Goal: Complete application form

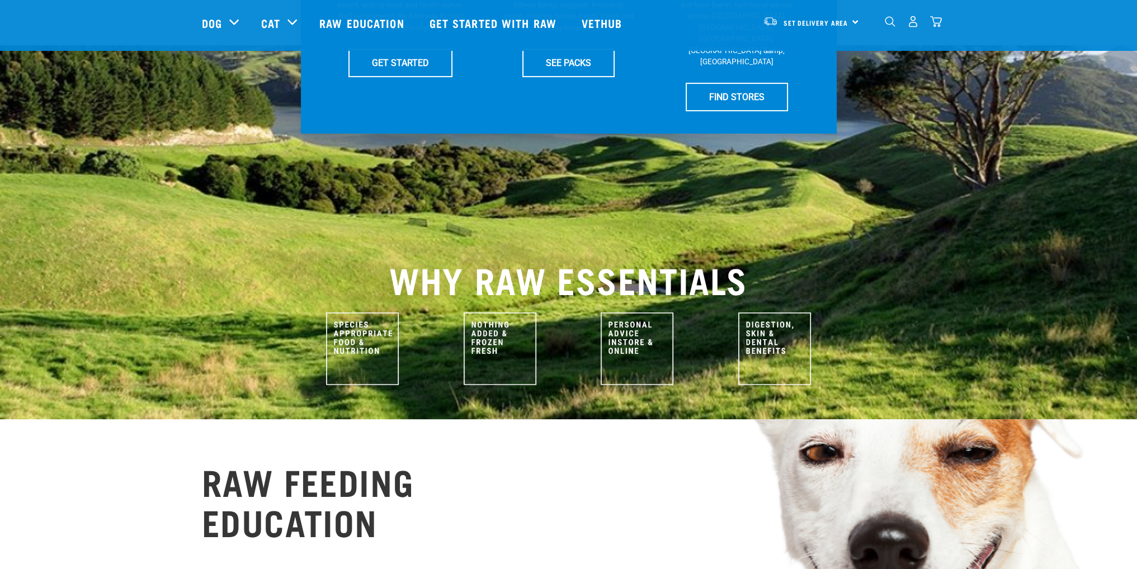
scroll to position [336, 0]
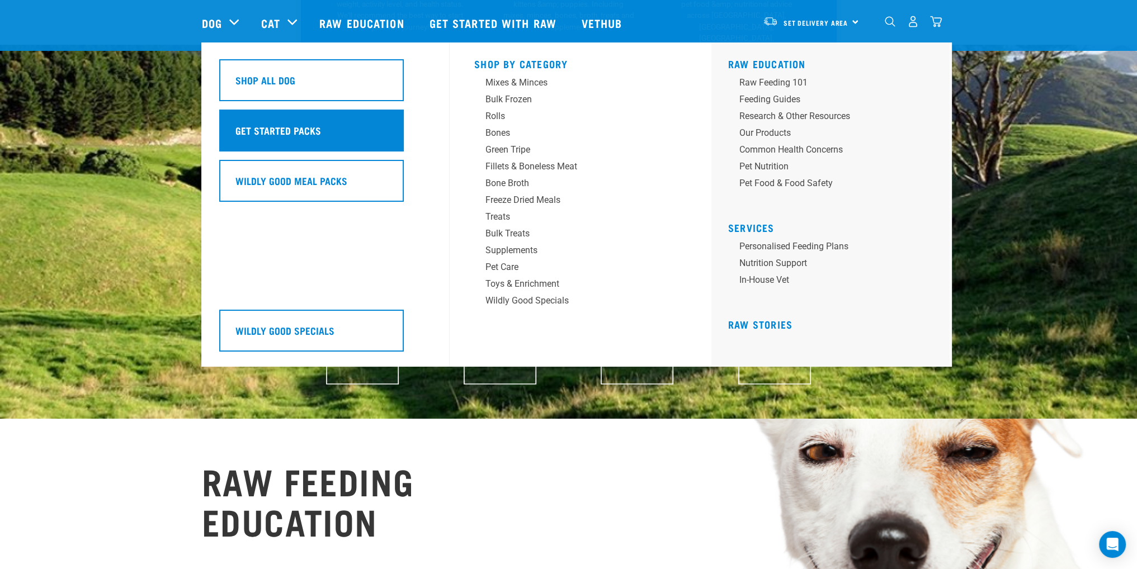
click at [286, 123] on h5 "Get Started Packs" at bounding box center [278, 130] width 86 height 15
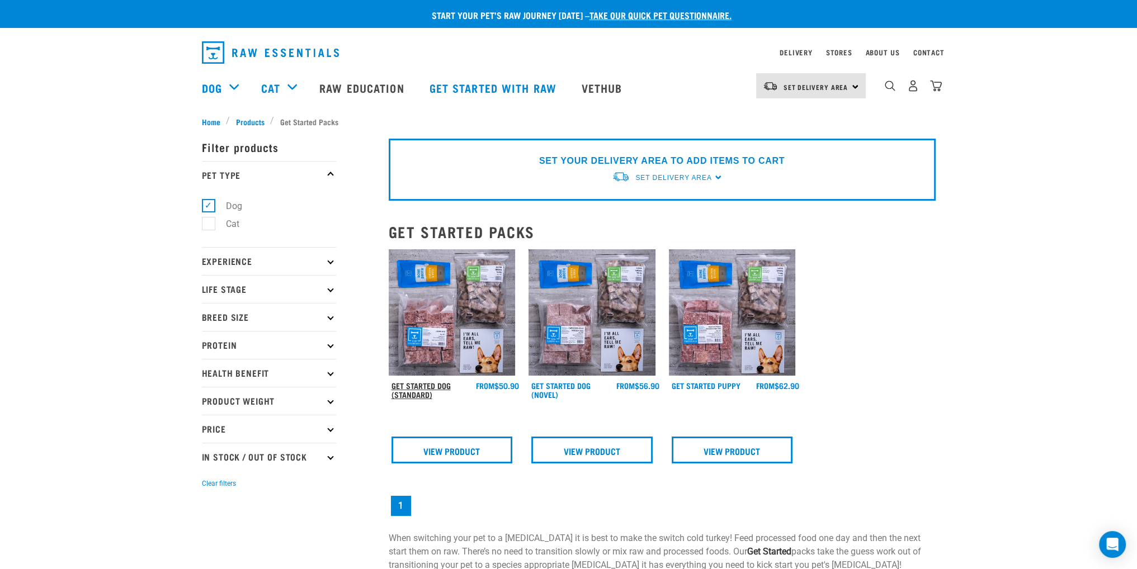
click at [410, 390] on link "Get Started Dog (Standard)" at bounding box center [421, 390] width 59 height 13
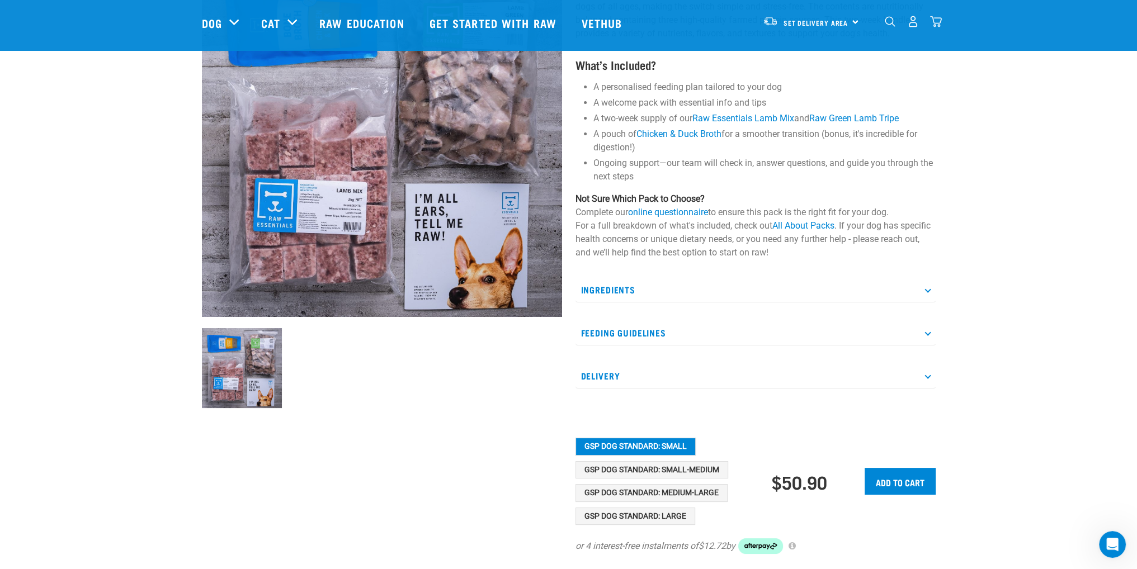
scroll to position [280, 0]
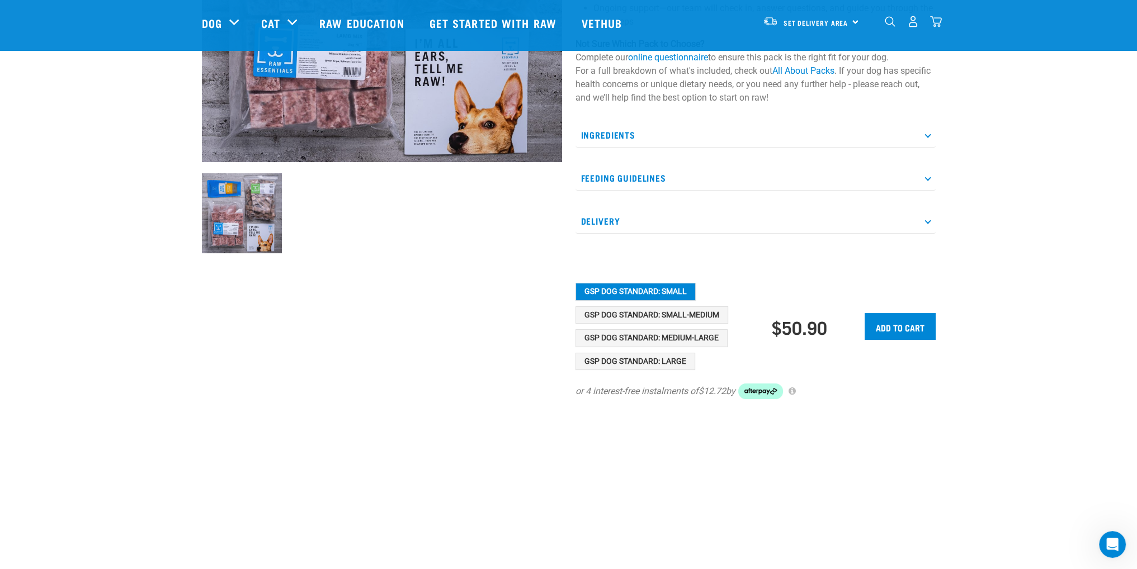
click at [622, 141] on p "Ingredients" at bounding box center [756, 134] width 360 height 25
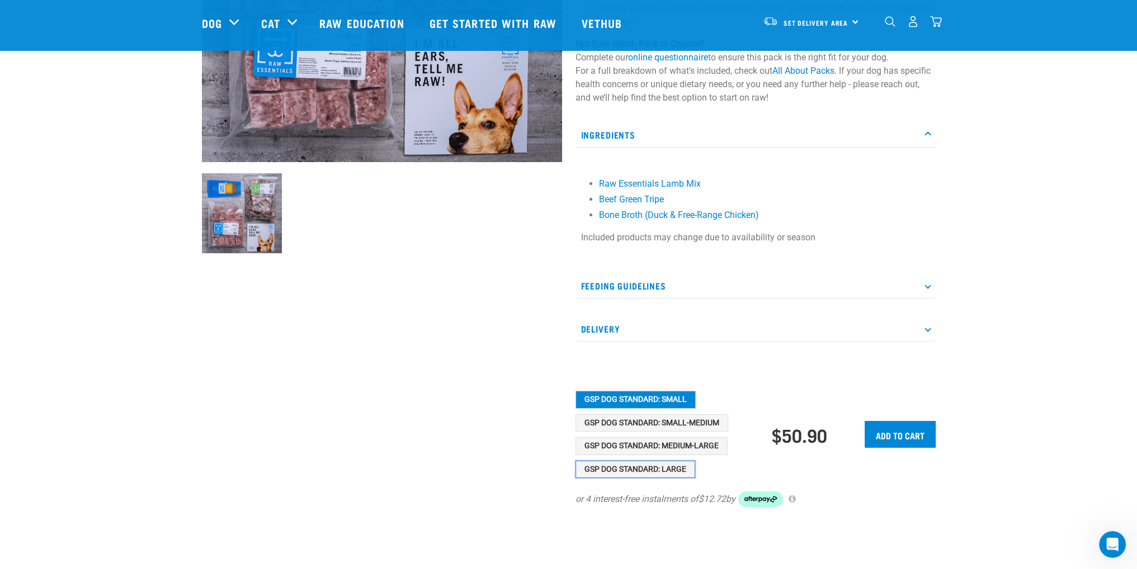
click at [666, 466] on button "GSP Dog Standard: Large" at bounding box center [636, 470] width 120 height 18
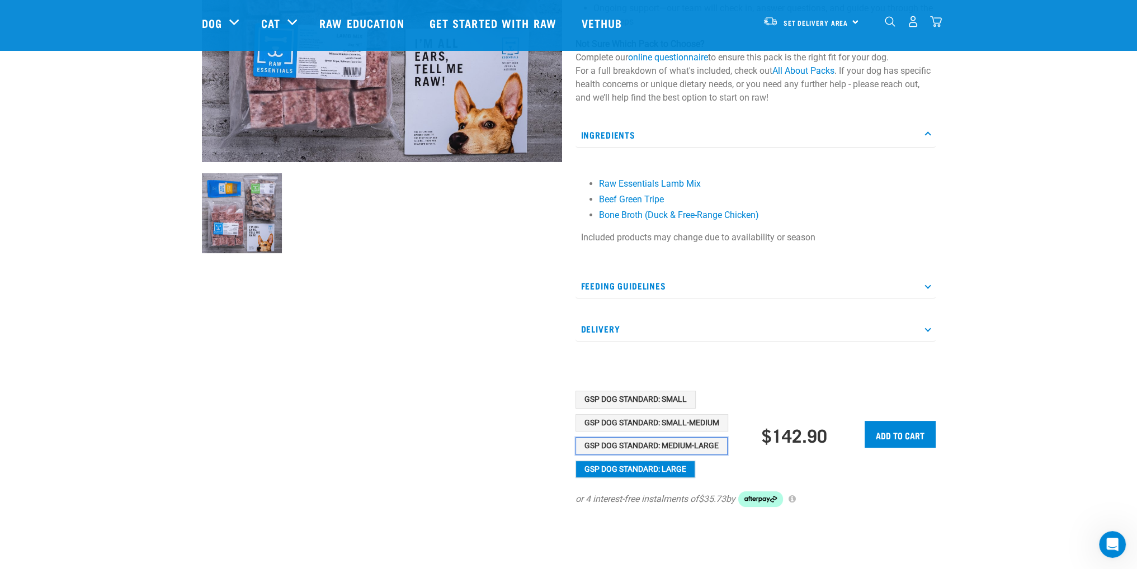
click at [662, 453] on button "GSP Dog Standard: Medium-Large" at bounding box center [652, 446] width 152 height 18
click at [659, 428] on button "GSP Dog Standard: Small-Medium" at bounding box center [652, 423] width 153 height 18
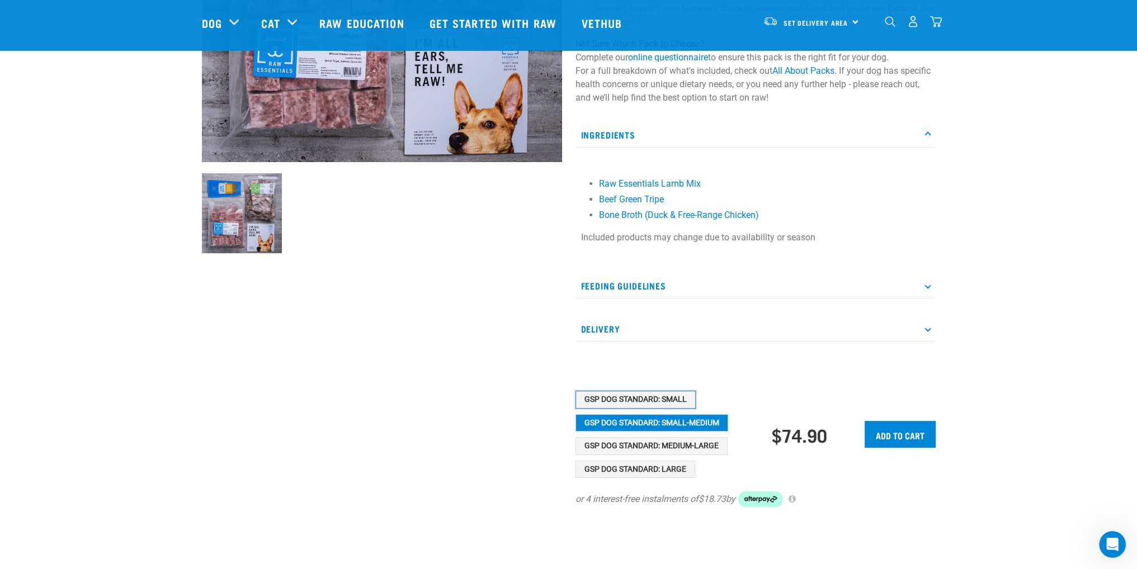
click at [656, 407] on button "GSP Dog Standard: Small" at bounding box center [636, 400] width 120 height 18
click at [649, 285] on p "Feeding Guidelines" at bounding box center [756, 286] width 360 height 25
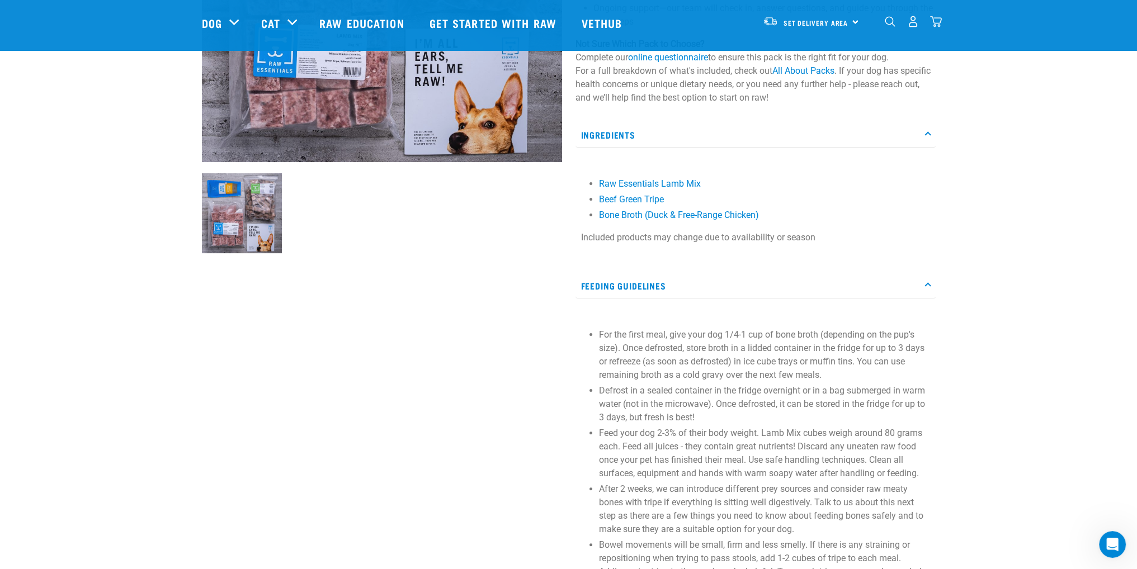
click at [649, 285] on p "Feeding Guidelines" at bounding box center [756, 286] width 360 height 25
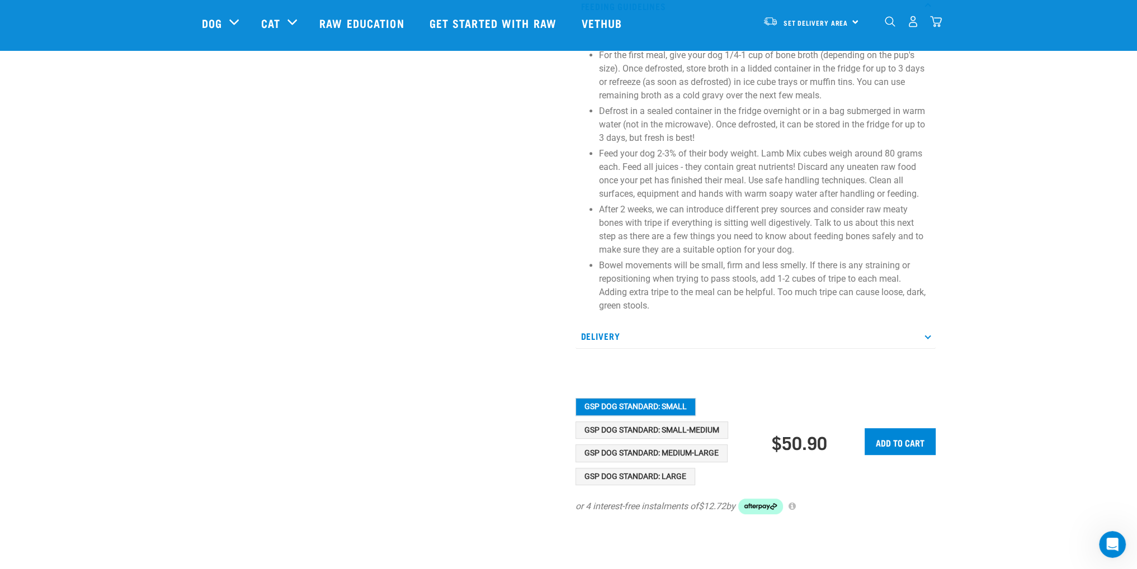
click at [631, 315] on div "For the first meal, give your dog 1/4-1 cup of bone broth (depending on the pup…" at bounding box center [756, 176] width 360 height 284
click at [629, 322] on div "Ingredients Raw Essentials Lamb Mix Beef Green Tripe Bone Broth (Duck & Free-Ra…" at bounding box center [756, 96] width 360 height 506
click at [626, 331] on p "Delivery" at bounding box center [756, 336] width 360 height 25
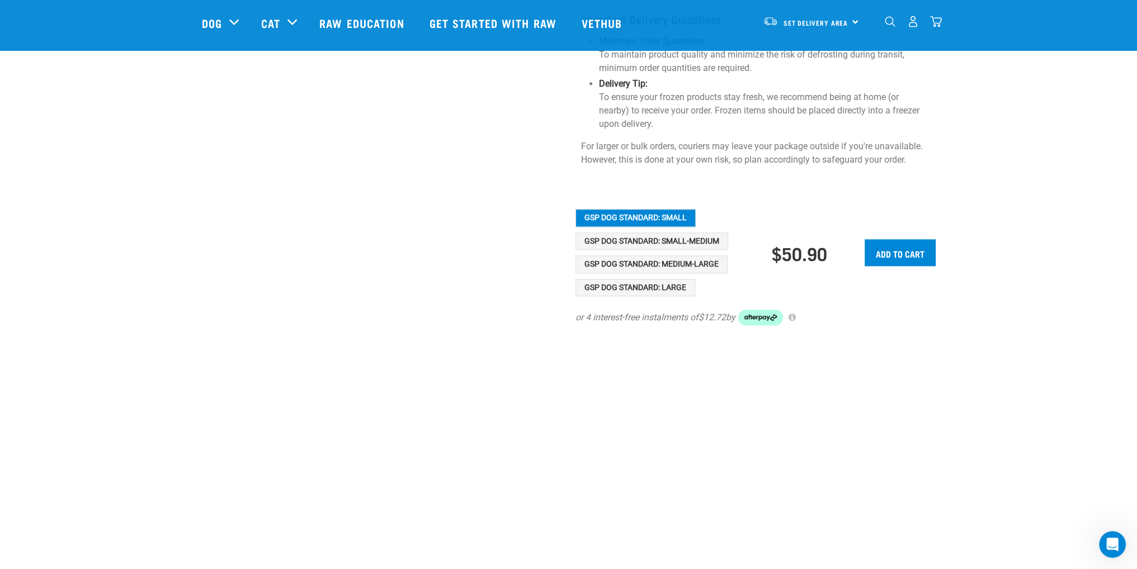
scroll to position [1231, 0]
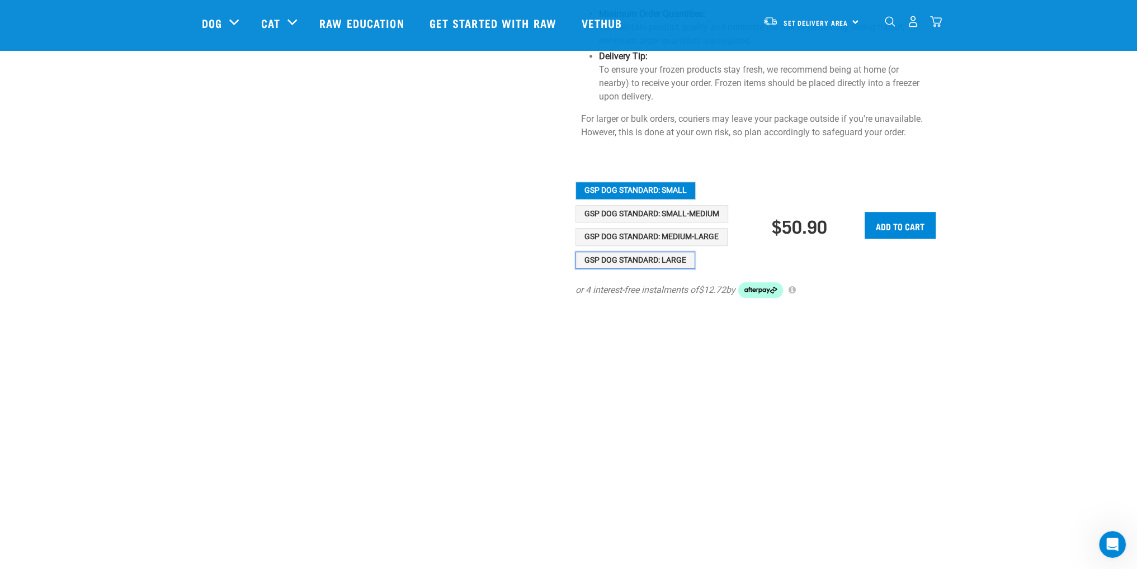
click at [636, 252] on button "GSP Dog Standard: Large" at bounding box center [636, 261] width 120 height 18
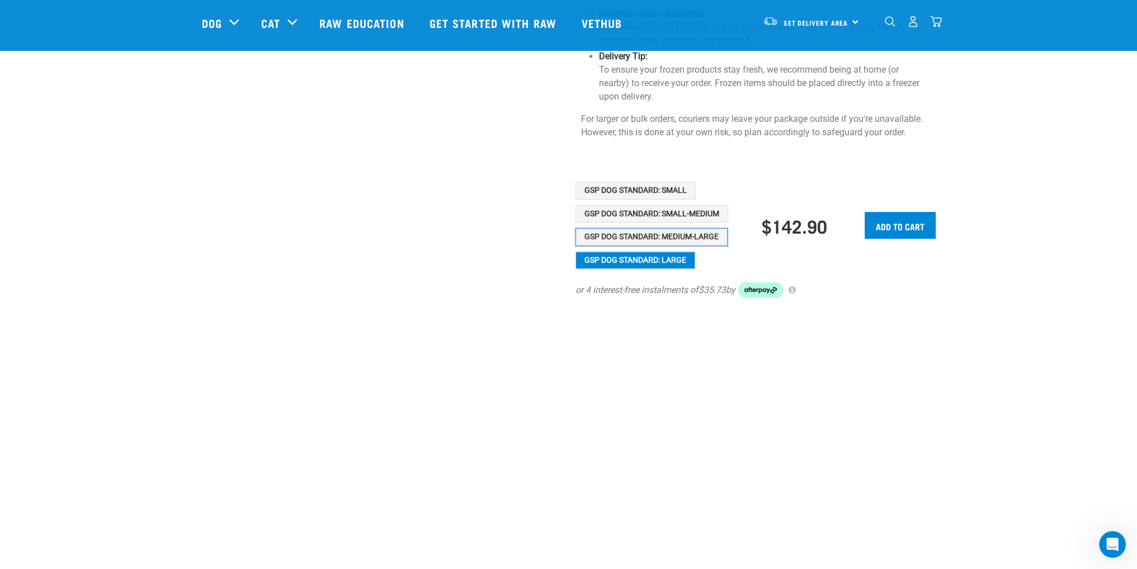
click at [597, 228] on button "GSP Dog Standard: Medium-Large" at bounding box center [652, 237] width 152 height 18
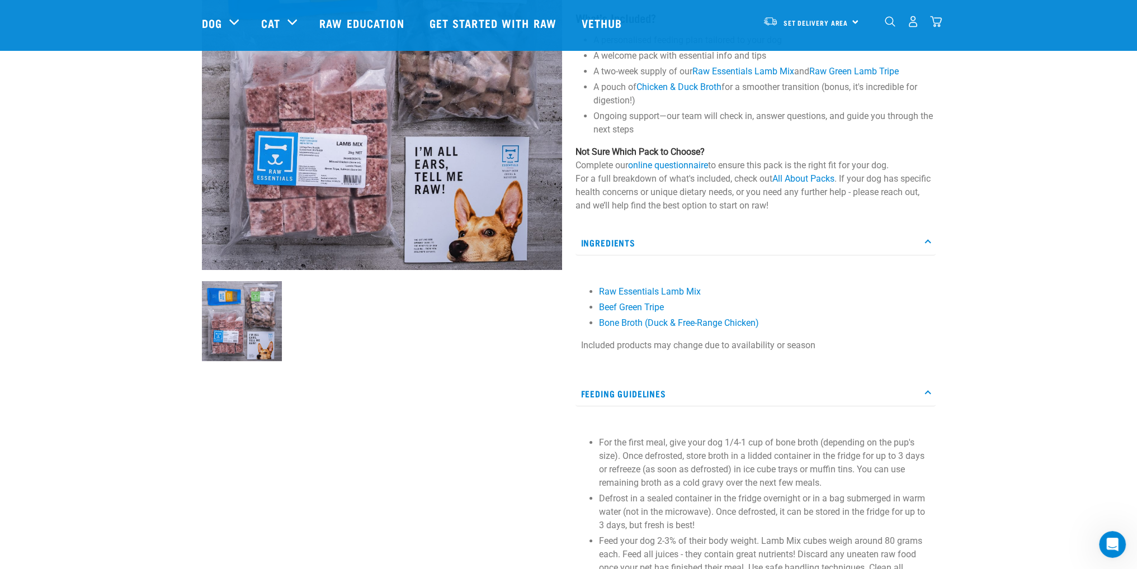
scroll to position [0, 0]
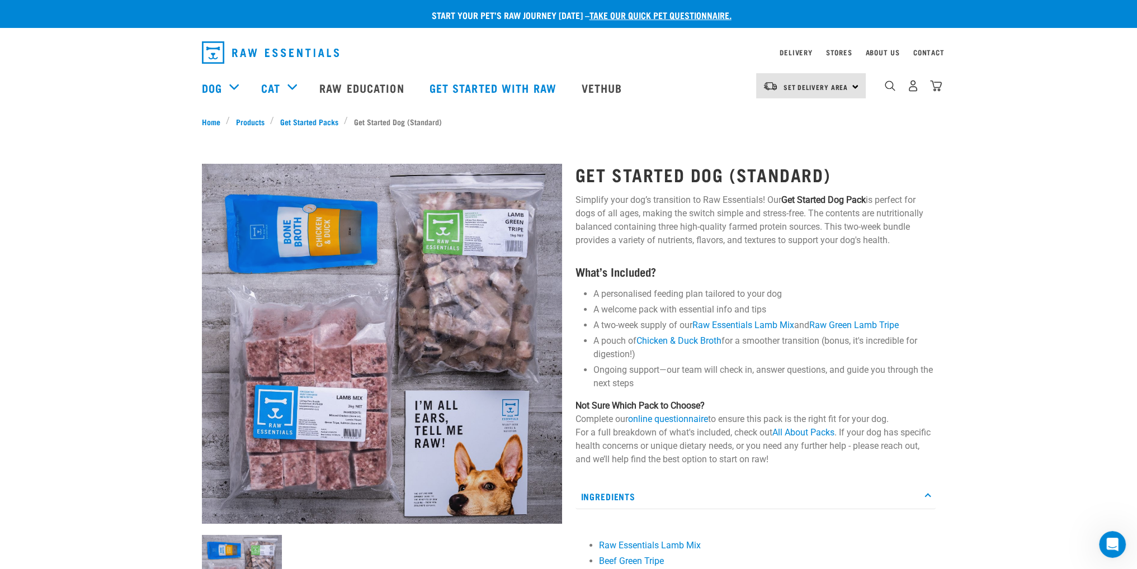
drag, startPoint x: 539, startPoint y: 398, endPoint x: 512, endPoint y: 162, distance: 237.5
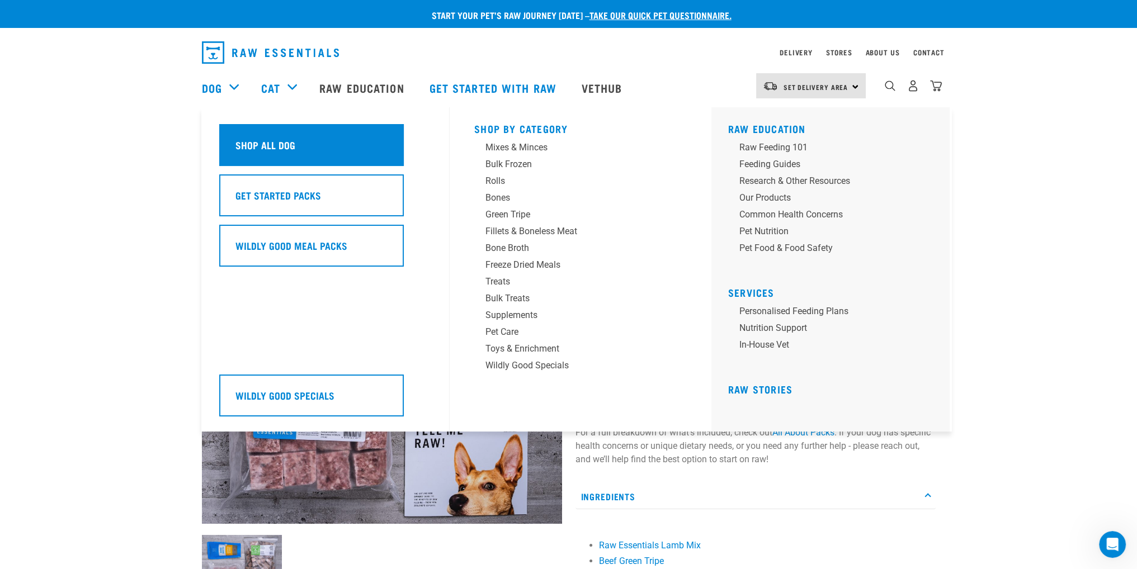
click at [287, 143] on h5 "Shop All Dog" at bounding box center [265, 145] width 60 height 15
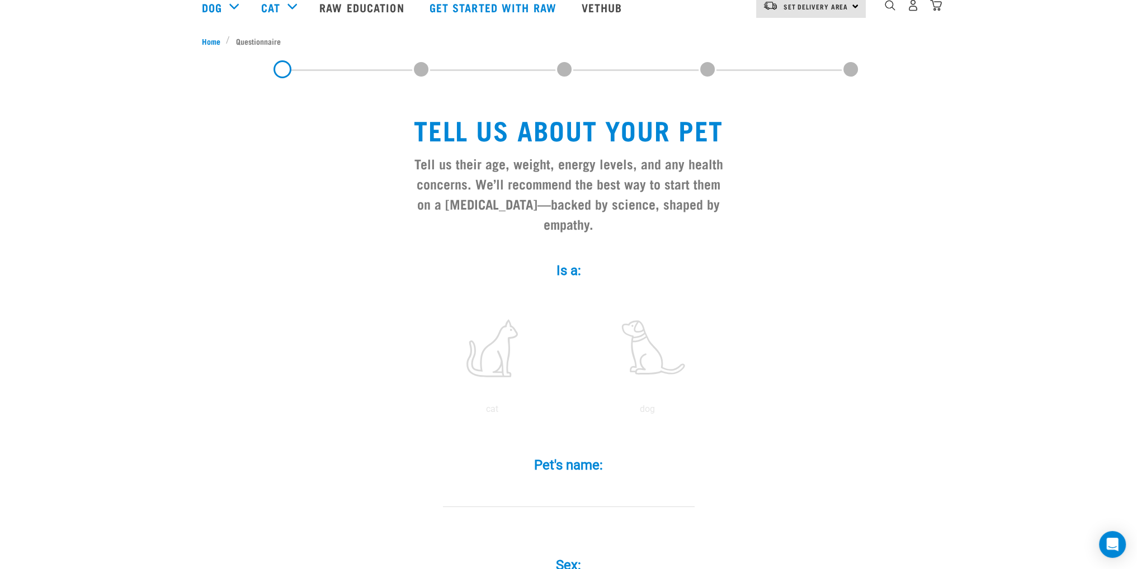
scroll to position [112, 0]
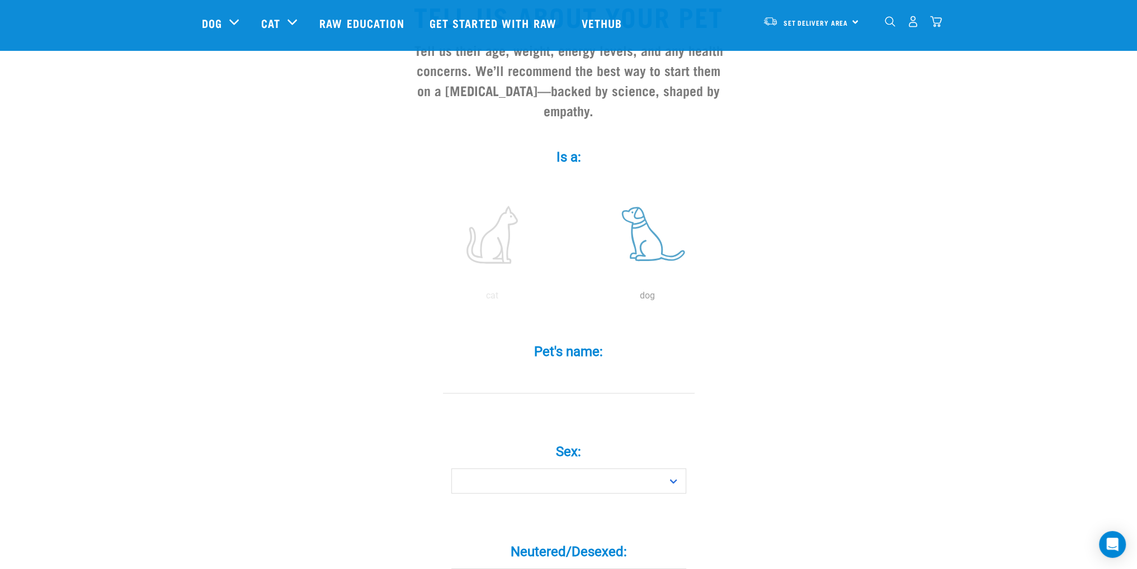
click at [639, 215] on label at bounding box center [647, 234] width 151 height 95
click at [570, 299] on input "radio" at bounding box center [570, 299] width 0 height 0
click at [544, 371] on input "Pet's name: *" at bounding box center [569, 381] width 252 height 25
type input "[PERSON_NAME]"
click at [601, 469] on select "Boy Girl" at bounding box center [568, 481] width 235 height 25
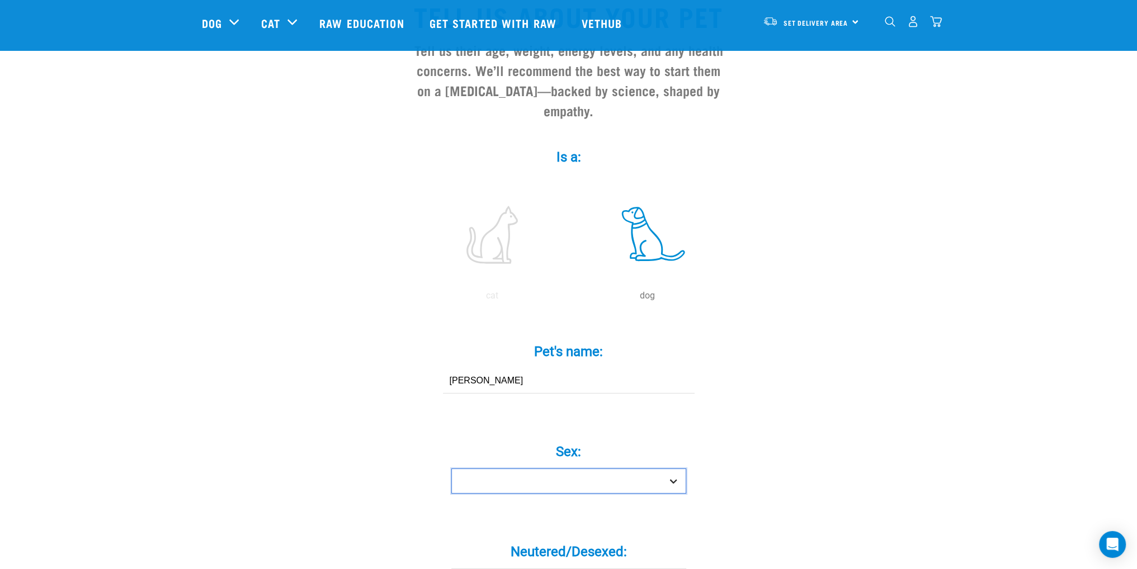
select select "girl"
click at [451, 469] on select "Boy Girl" at bounding box center [568, 481] width 235 height 25
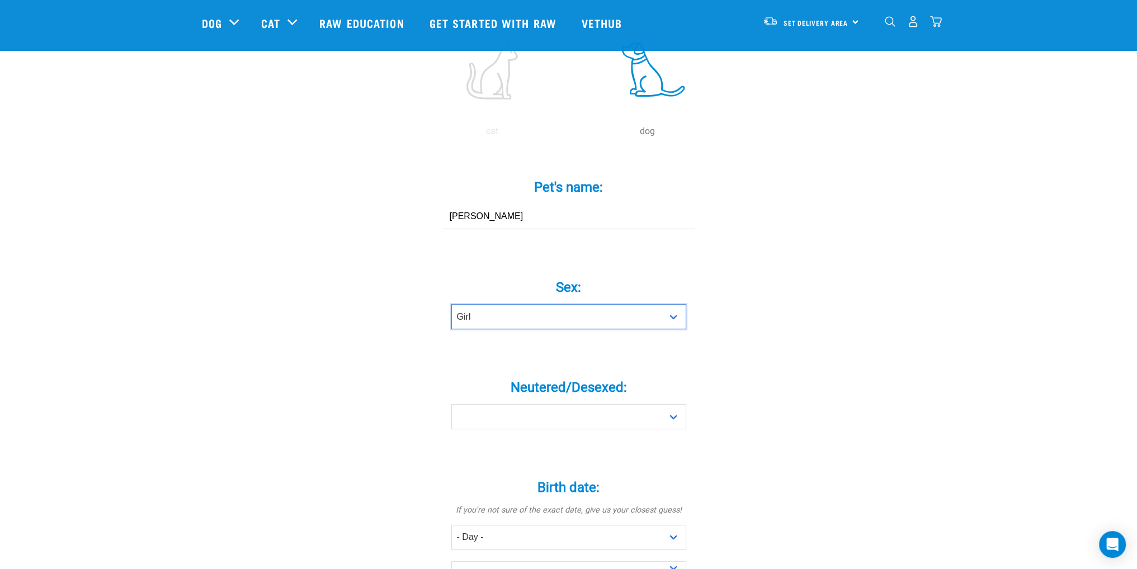
scroll to position [280, 0]
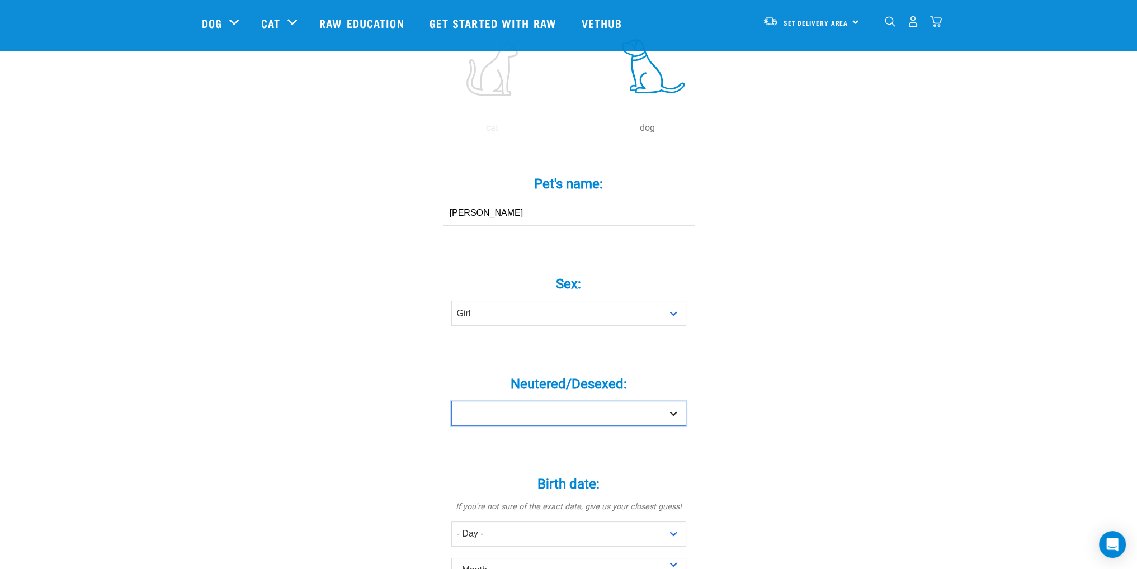
drag, startPoint x: 553, startPoint y: 395, endPoint x: 544, endPoint y: 401, distance: 10.9
click at [553, 401] on select "Yes No" at bounding box center [568, 413] width 235 height 25
select select "yes"
click at [451, 401] on select "Yes No" at bounding box center [568, 413] width 235 height 25
click at [421, 452] on div "Birth date: * If you're not sure of the exact date, give us your closest guess!…" at bounding box center [569, 544] width 336 height 185
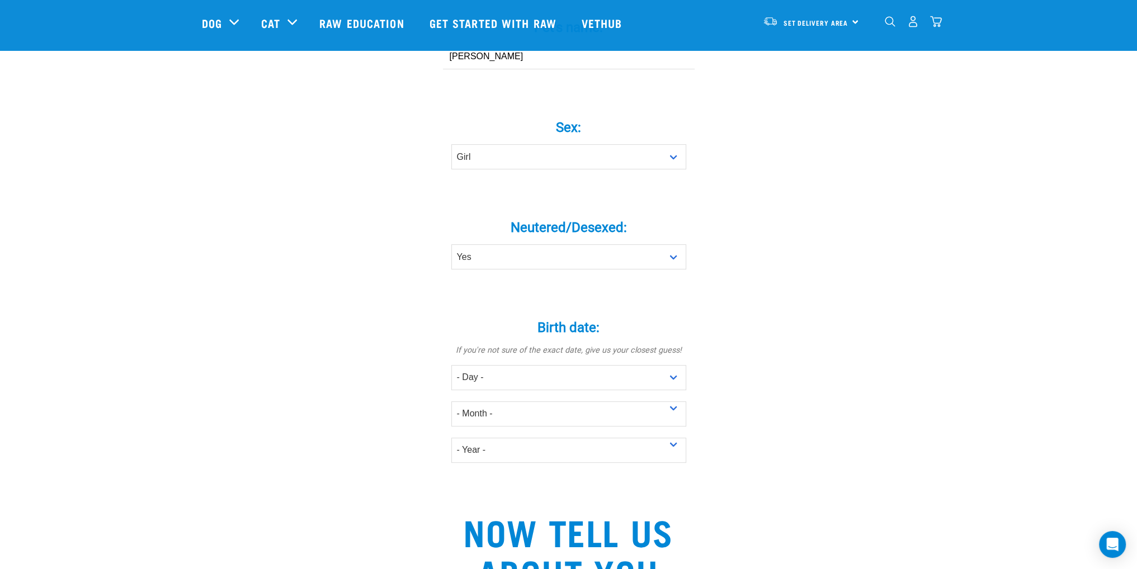
scroll to position [503, 0]
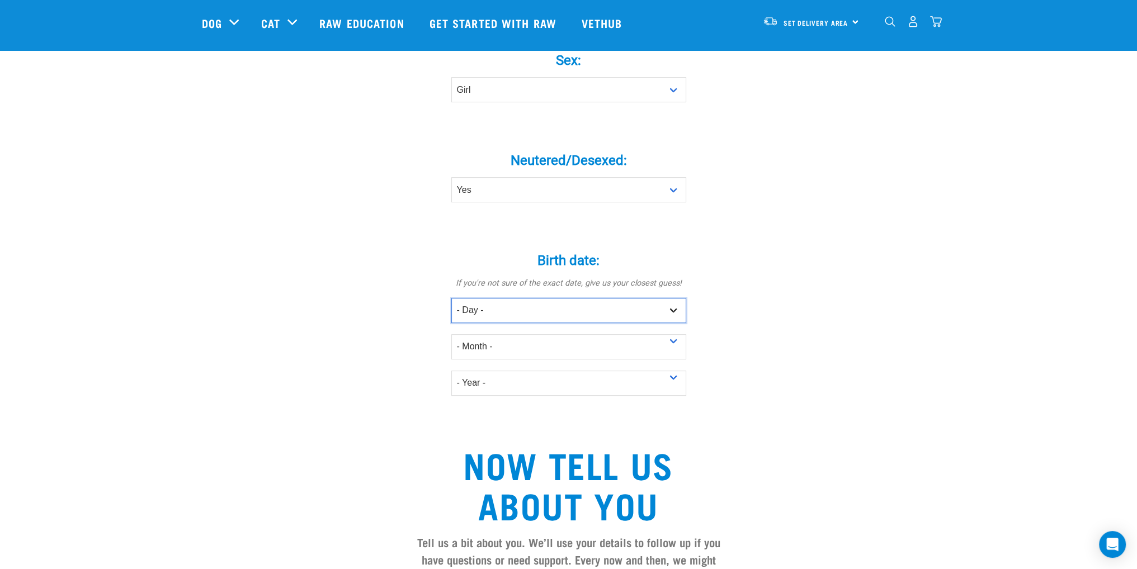
click at [521, 298] on select "- Day - 1 2 3 4 5 6 7 8 9 10 11 12 13 14 15 16 17 18 19 20 21 22 23 24 25 26 27" at bounding box center [568, 310] width 235 height 25
select select "30"
click at [451, 298] on select "- Day - 1 2 3 4 5 6 7 8 9 10 11 12 13 14 15 16 17 18 19 20 21 22 23 24 25 26 27" at bounding box center [568, 310] width 235 height 25
click at [480, 334] on select "- Month - January February March April May June July August September October N…" at bounding box center [568, 346] width 235 height 25
select select "October"
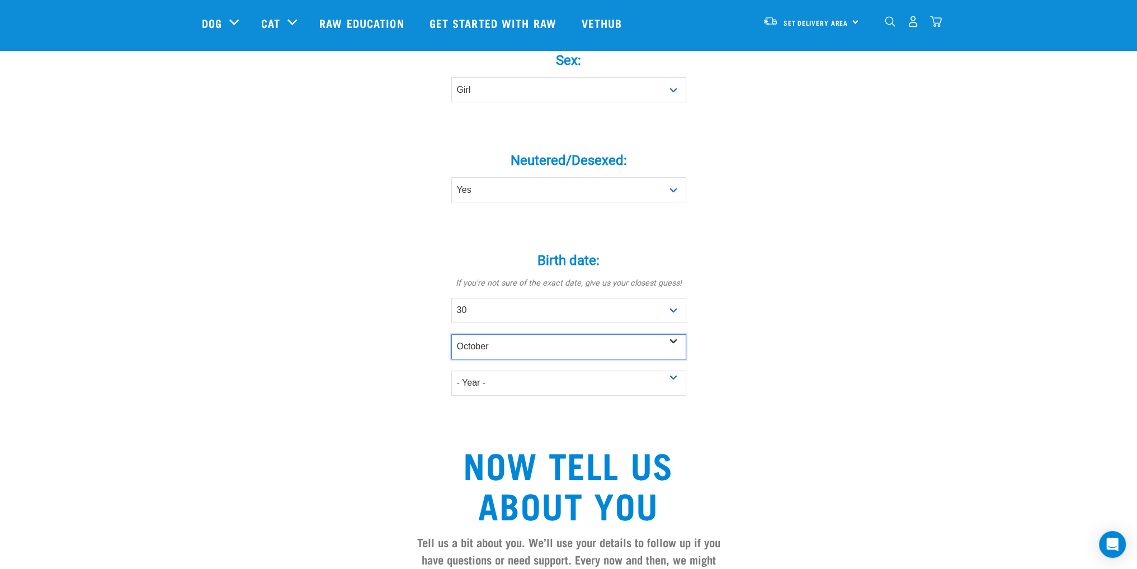
click at [451, 334] on select "- Month - January February March April May June July August September October N…" at bounding box center [568, 346] width 235 height 25
click at [503, 371] on select "- Year - 2025 2024 2023 2022 2021 2020 2019 2018 2017 2016 2015 2014 2013 2012" at bounding box center [568, 383] width 235 height 25
select select "2023"
click at [451, 371] on select "- Year - 2025 2024 2023 2022 2021 2020 2019 2018 2017 2016 2015 2014 2013 2012" at bounding box center [568, 383] width 235 height 25
click at [357, 378] on div "Tell us about your pet Tell us their age, weight, energy levels, and any health…" at bounding box center [569, 254] width 734 height 1335
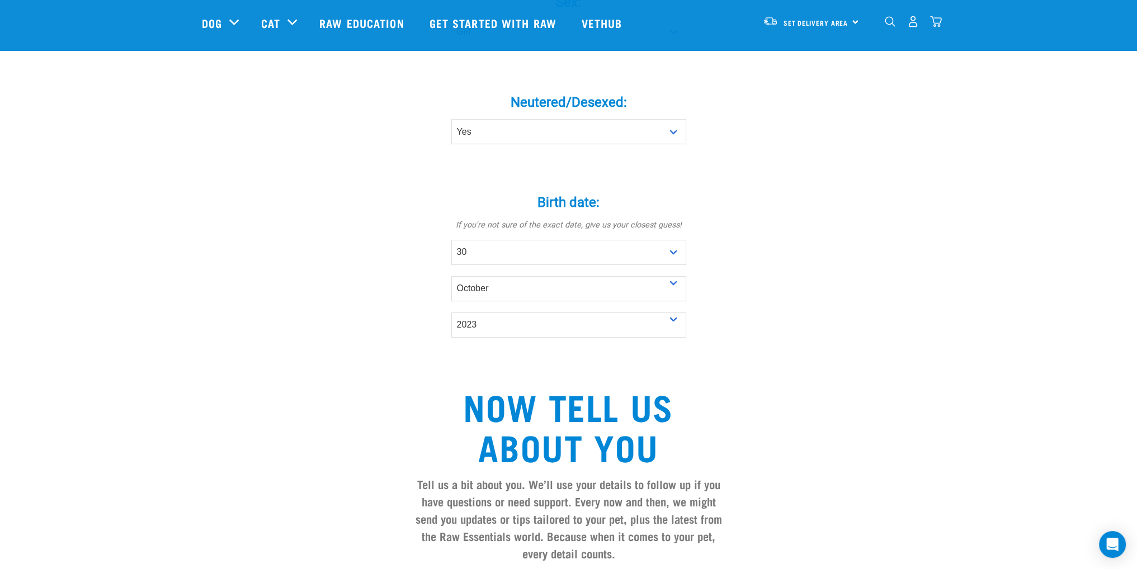
scroll to position [615, 0]
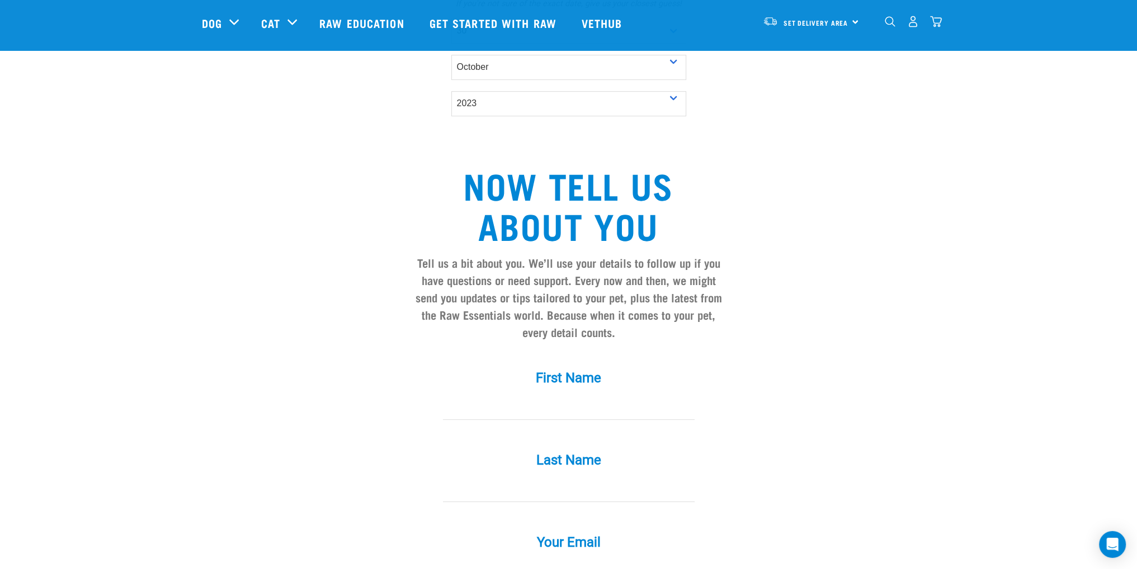
click at [535, 395] on input "First Name *" at bounding box center [569, 407] width 252 height 25
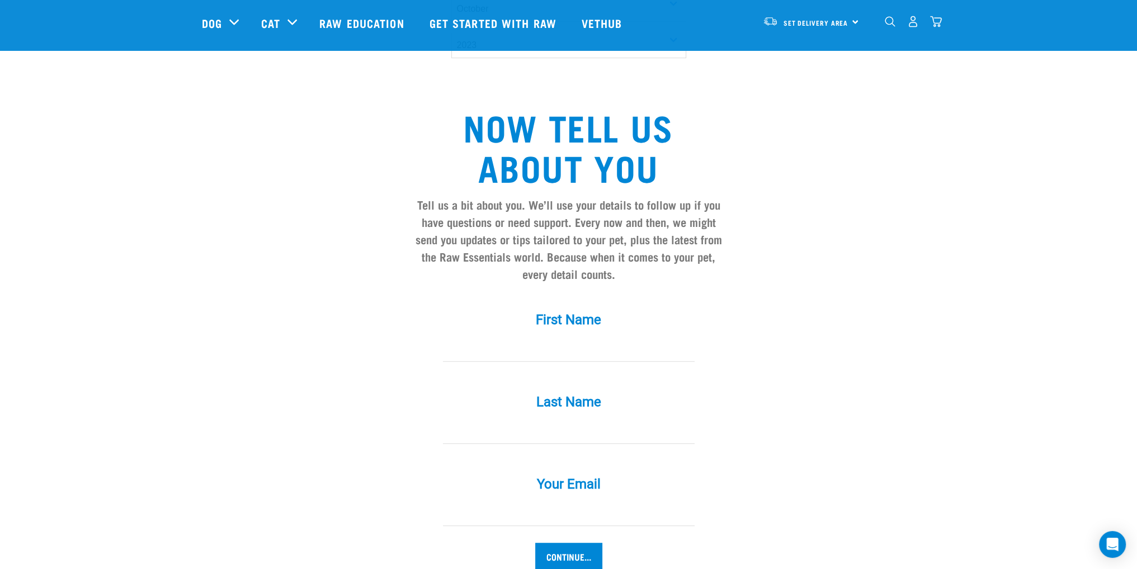
scroll to position [895, 0]
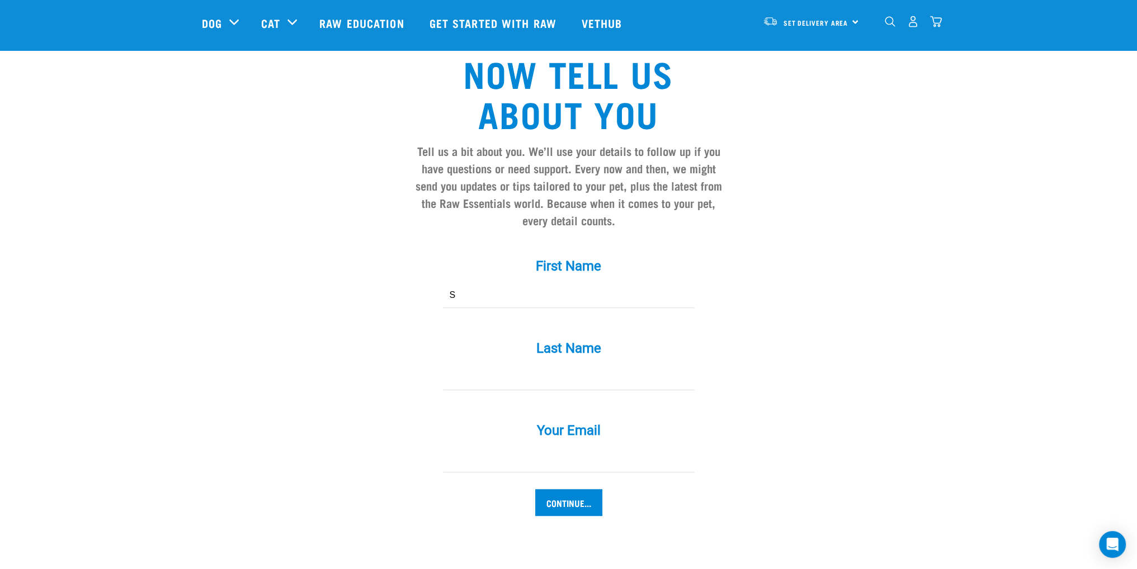
type input "Sam"
type input "Hurdley"
type input "samhurdley@gmail.com"
click at [558, 489] on input "Continue..." at bounding box center [568, 502] width 67 height 27
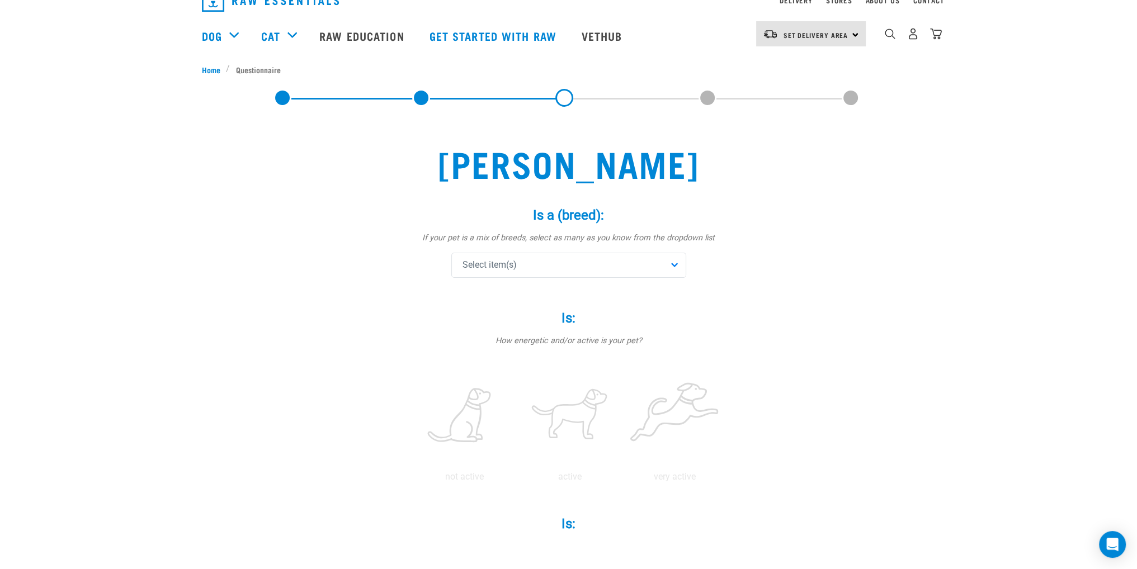
scroll to position [112, 0]
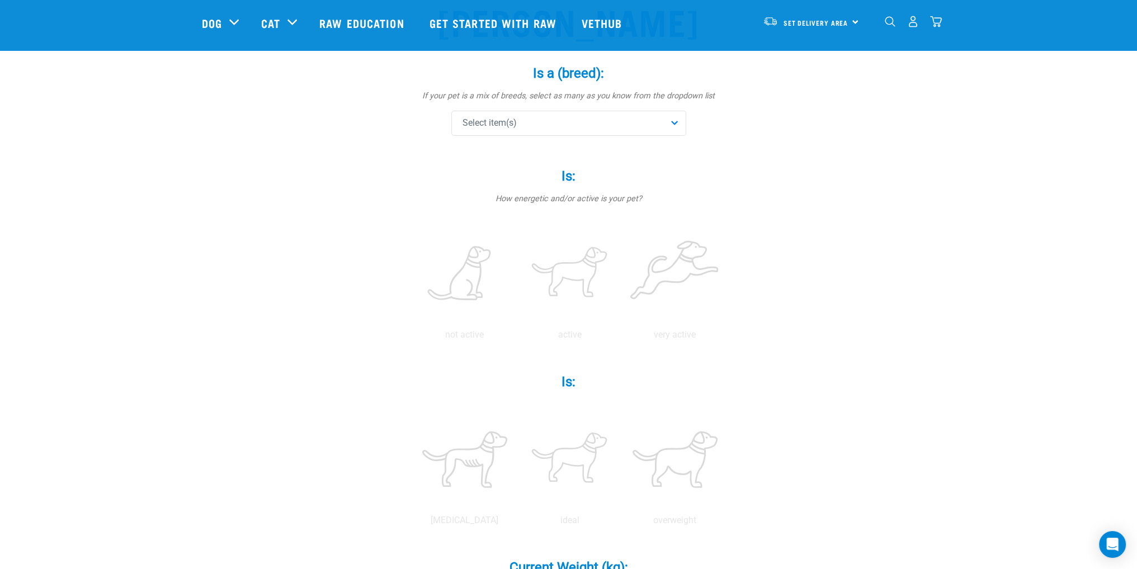
click at [530, 124] on div "Select item(s)" at bounding box center [568, 123] width 235 height 25
click at [527, 145] on input "text" at bounding box center [568, 154] width 229 height 25
type input "golden"
click at [532, 173] on span "Golden Retriever" at bounding box center [577, 178] width 199 height 11
click at [329, 183] on div "[PERSON_NAME] Is a (breed): * If your pet is a mix of breeds, select as many as…" at bounding box center [569, 494] width 734 height 1033
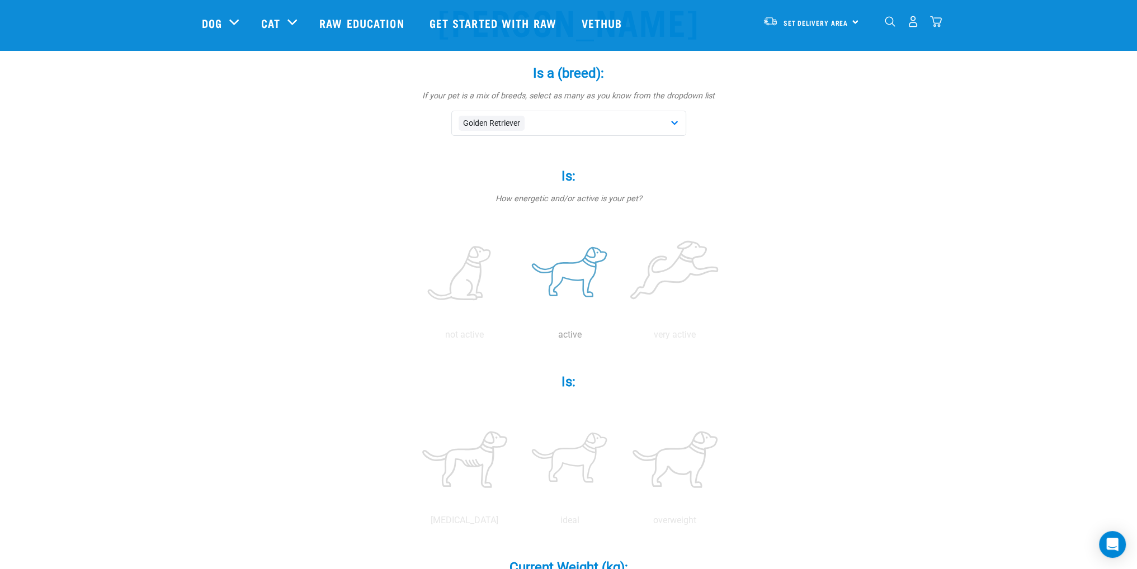
click at [583, 272] on label at bounding box center [570, 274] width 101 height 95
click at [517, 338] on input "radio" at bounding box center [517, 338] width 0 height 0
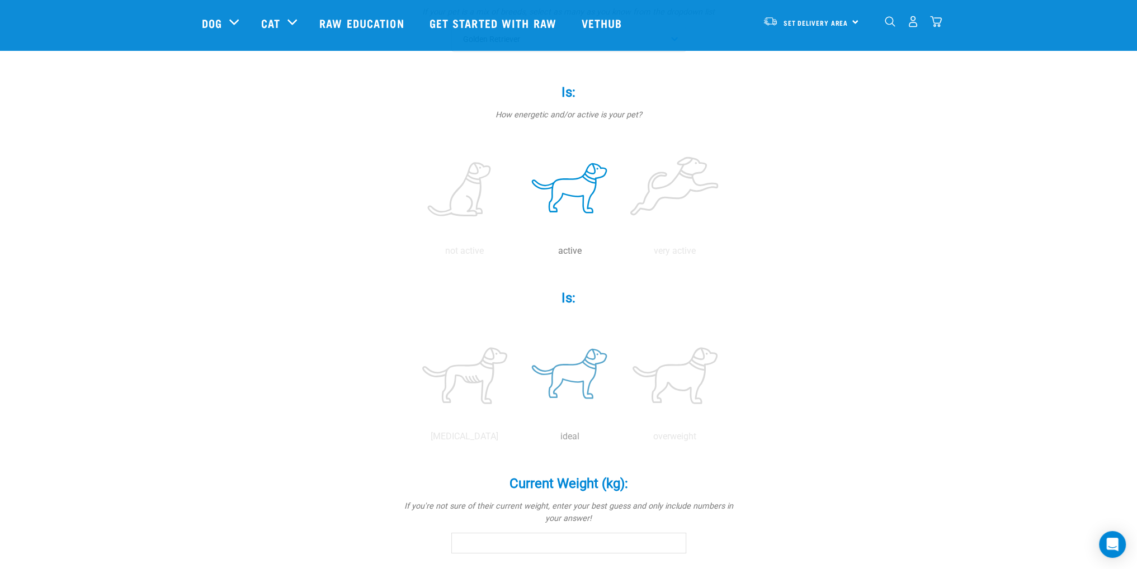
scroll to position [280, 0]
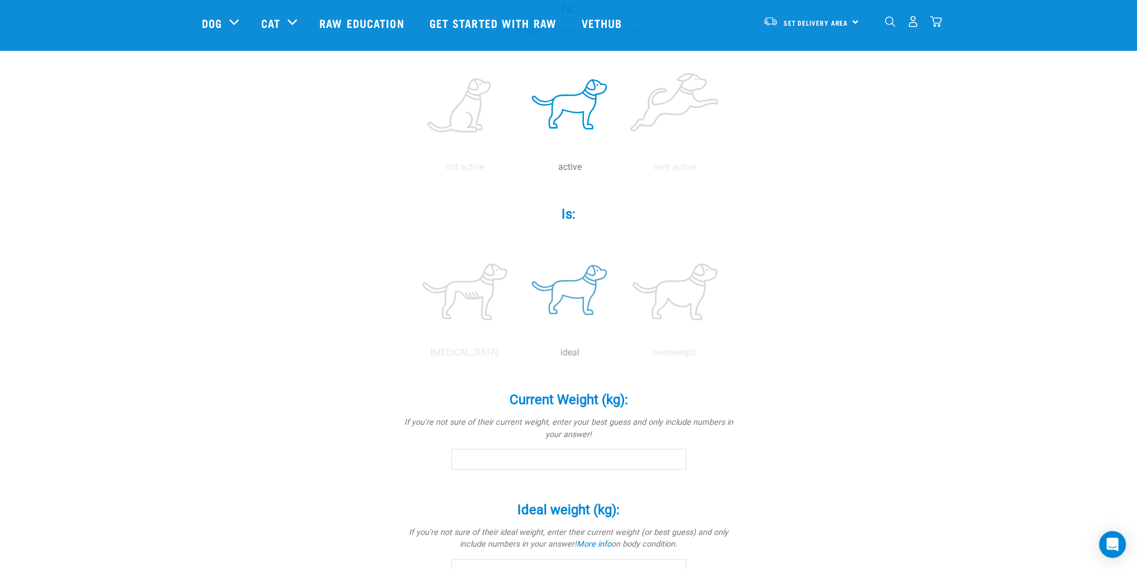
click at [598, 256] on label at bounding box center [570, 291] width 101 height 95
click at [517, 356] on input "radio" at bounding box center [517, 356] width 0 height 0
click at [582, 449] on div "Current Weight (kg): * If you're not sure of their current weight, enter your b…" at bounding box center [569, 422] width 336 height 93
click at [577, 454] on input "Current Weight (kg): *" at bounding box center [568, 459] width 235 height 20
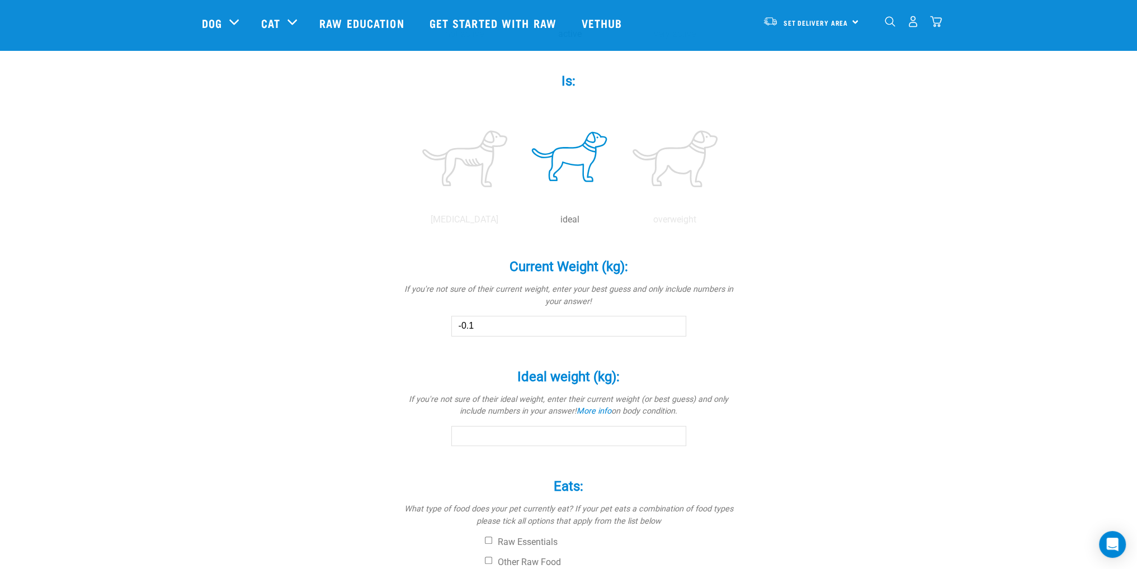
scroll to position [447, 0]
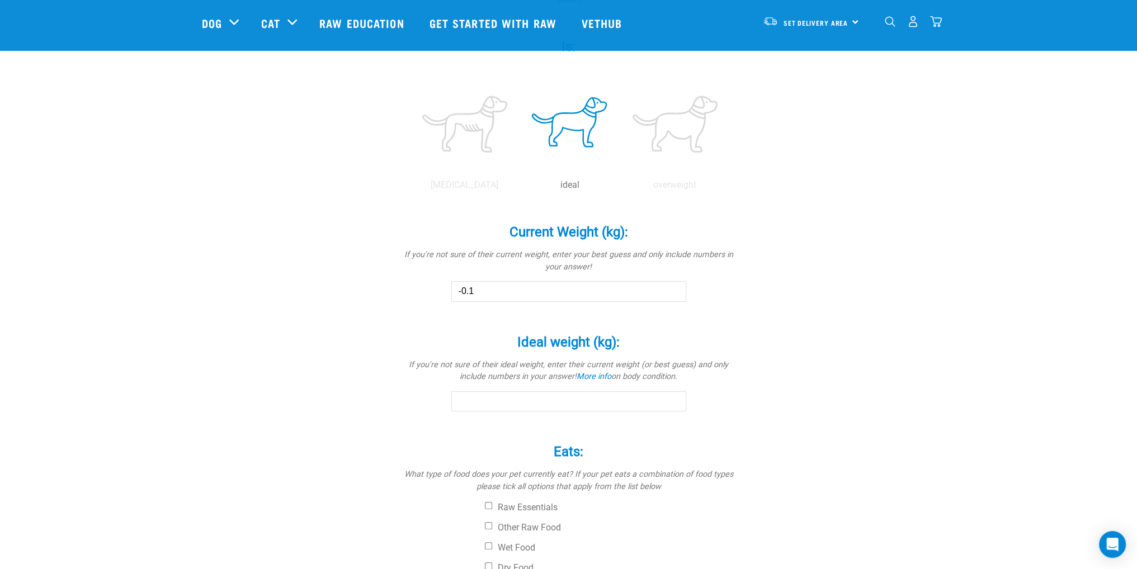
click at [540, 291] on input "-0.1" at bounding box center [568, 291] width 235 height 20
click at [535, 300] on input "-0.1" at bounding box center [568, 291] width 235 height 20
type input "29"
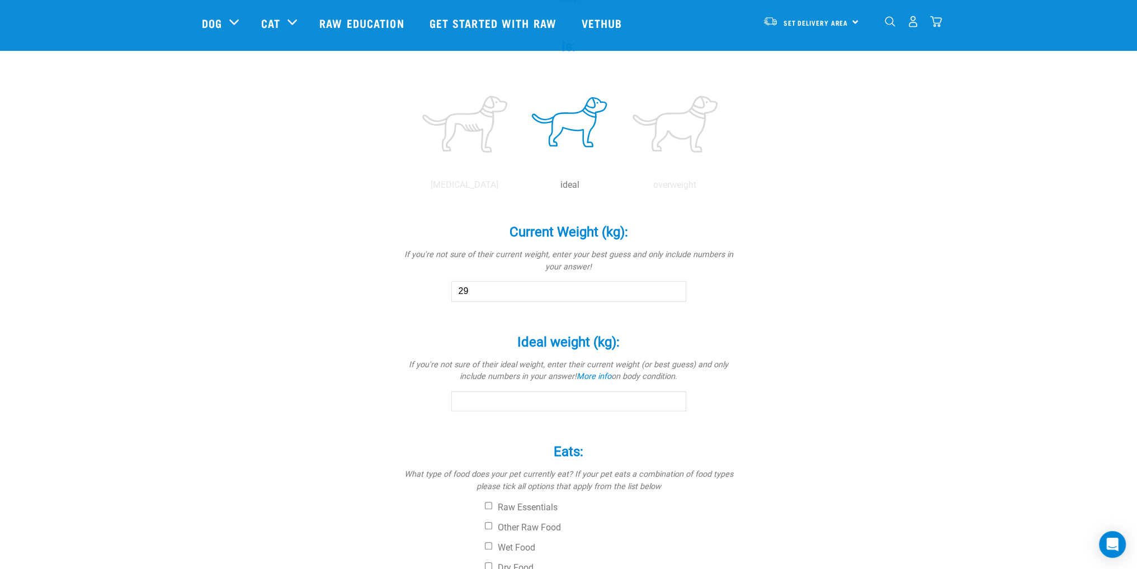
click at [508, 336] on label "Ideal weight (kg): *" at bounding box center [569, 342] width 336 height 20
click at [508, 392] on input "Ideal weight (kg): *" at bounding box center [568, 402] width 235 height 20
click at [508, 399] on input "Ideal weight (kg): *" at bounding box center [568, 402] width 235 height 20
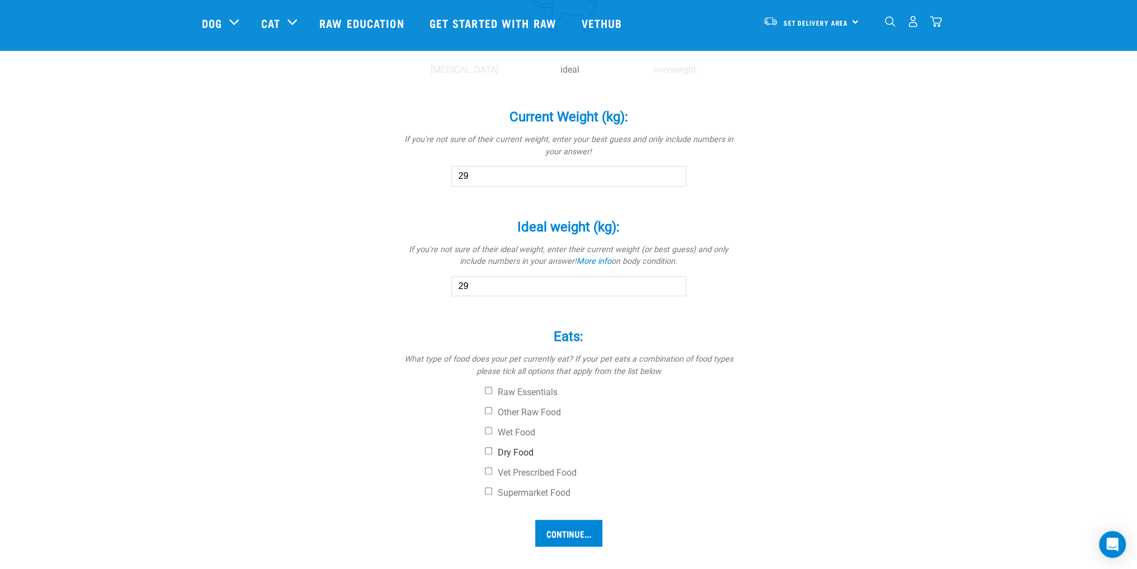
scroll to position [615, 0]
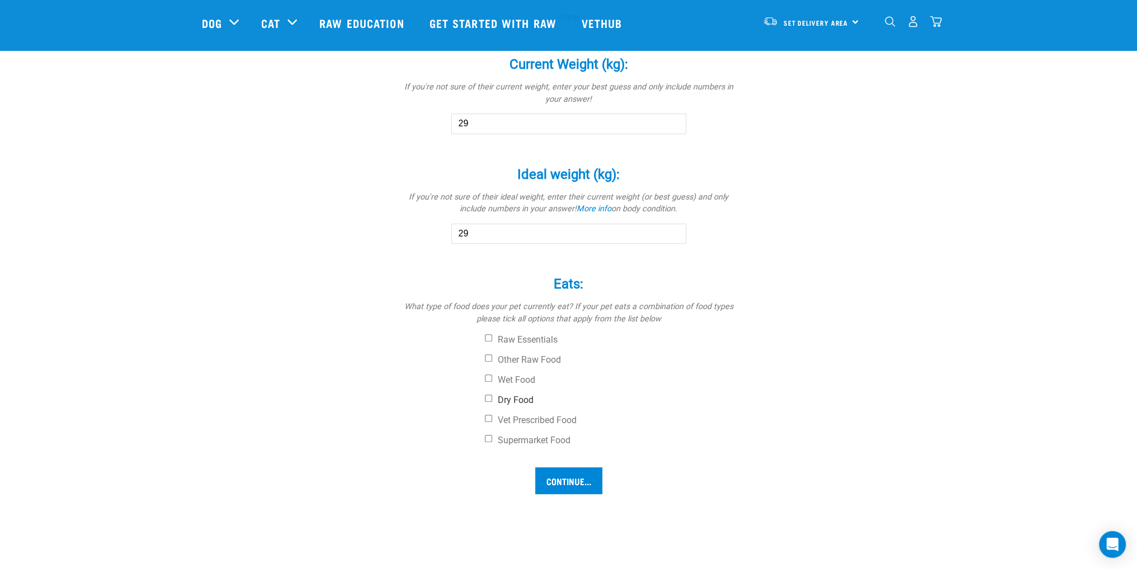
type input "29"
click at [511, 395] on label "Dry Food" at bounding box center [611, 400] width 252 height 11
click at [492, 395] on input "Dry Food" at bounding box center [488, 398] width 7 height 7
checkbox input "true"
click at [567, 480] on input "Continue..." at bounding box center [568, 481] width 67 height 27
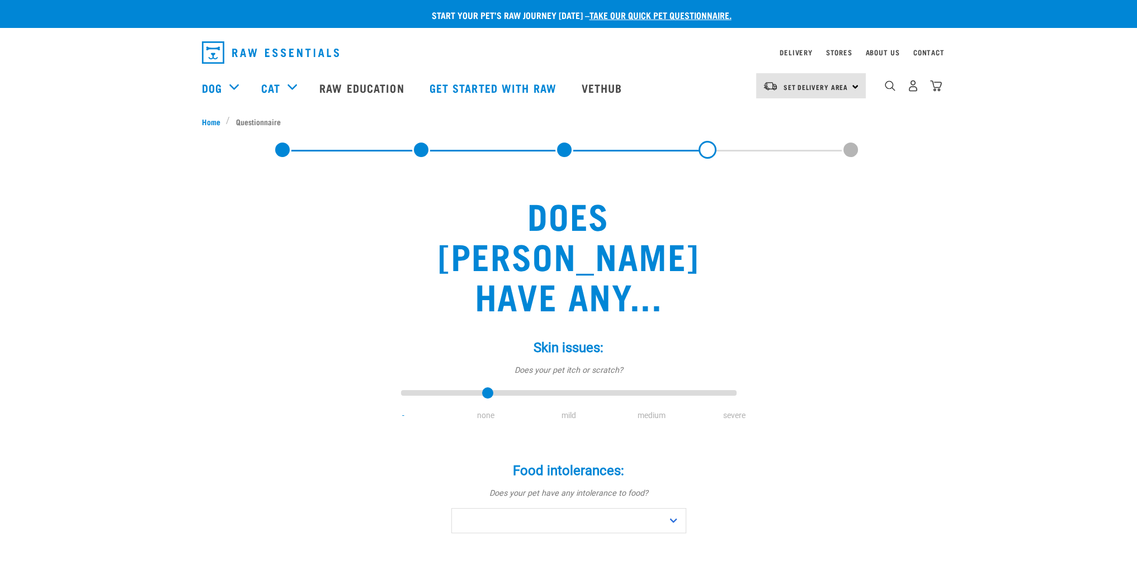
drag, startPoint x: 404, startPoint y: 352, endPoint x: 462, endPoint y: 354, distance: 58.2
type input "1"
click at [462, 386] on input "range" at bounding box center [569, 394] width 336 height 16
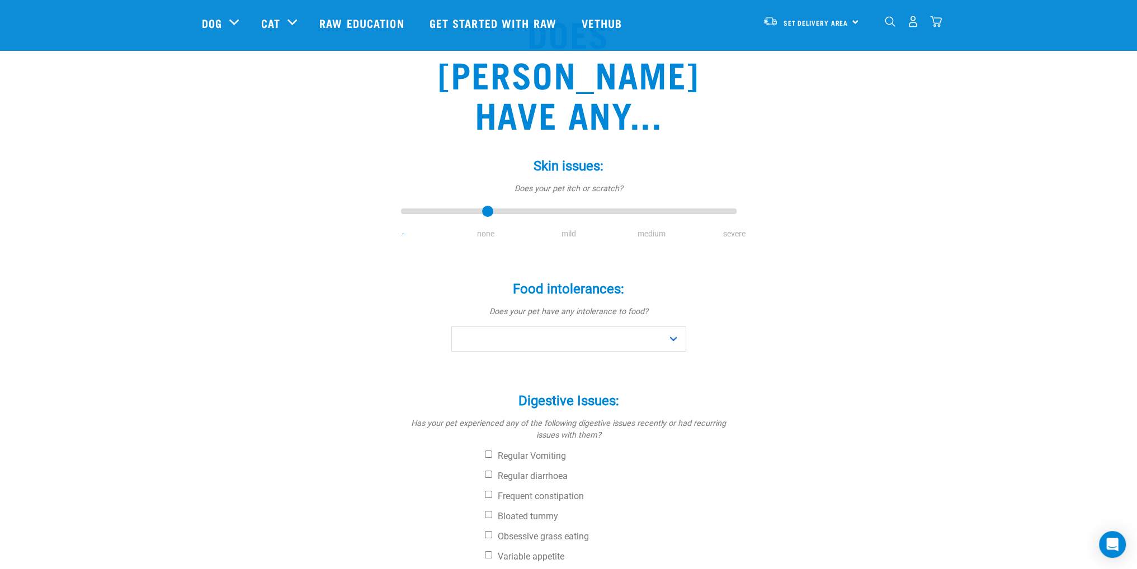
scroll to position [112, 0]
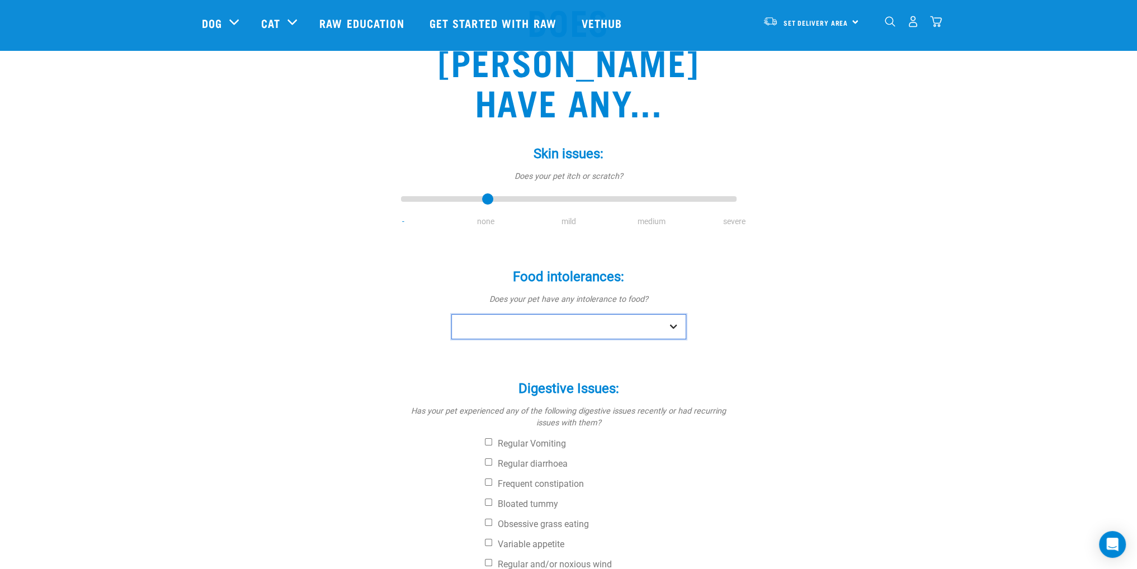
click at [571, 314] on select "No Yes" at bounding box center [568, 326] width 235 height 25
select select "no"
click at [451, 314] on select "No Yes" at bounding box center [568, 326] width 235 height 25
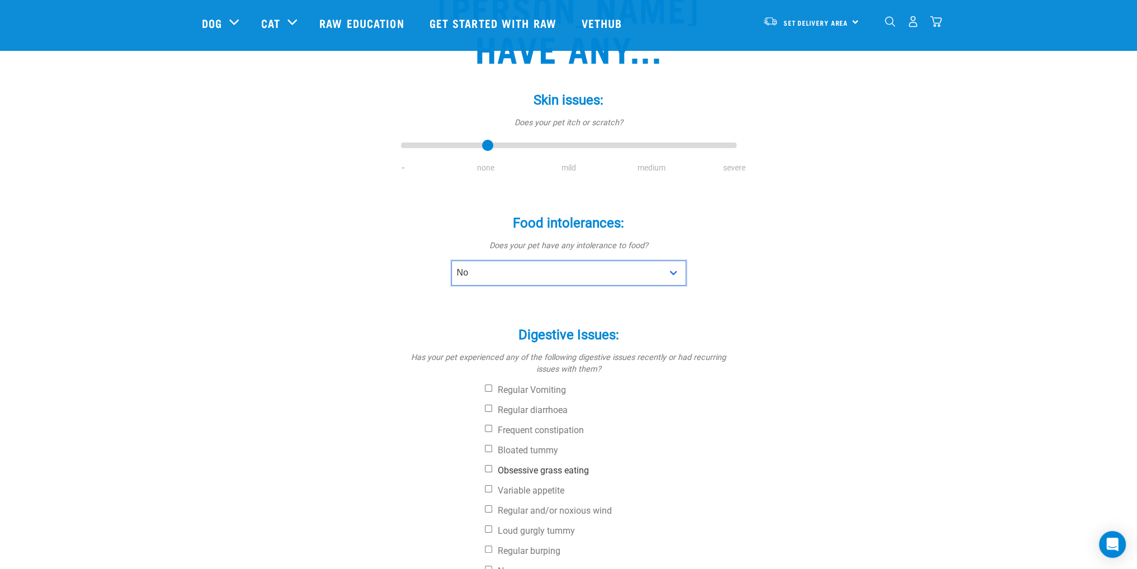
scroll to position [224, 0]
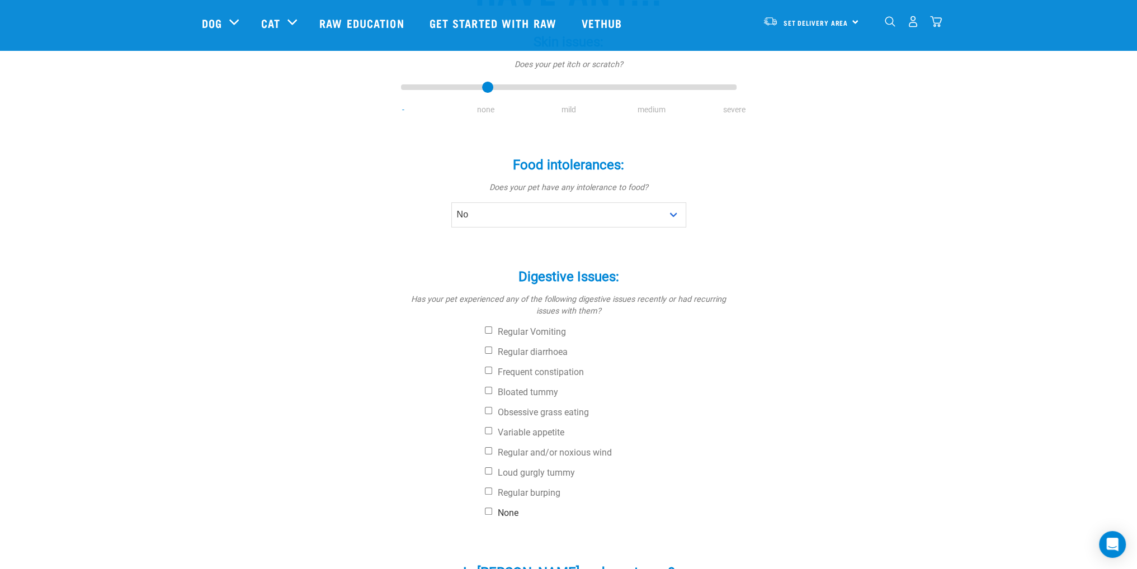
click at [507, 508] on label "None" at bounding box center [611, 513] width 252 height 11
click at [492, 508] on input "None" at bounding box center [488, 511] width 7 height 7
checkbox input "true"
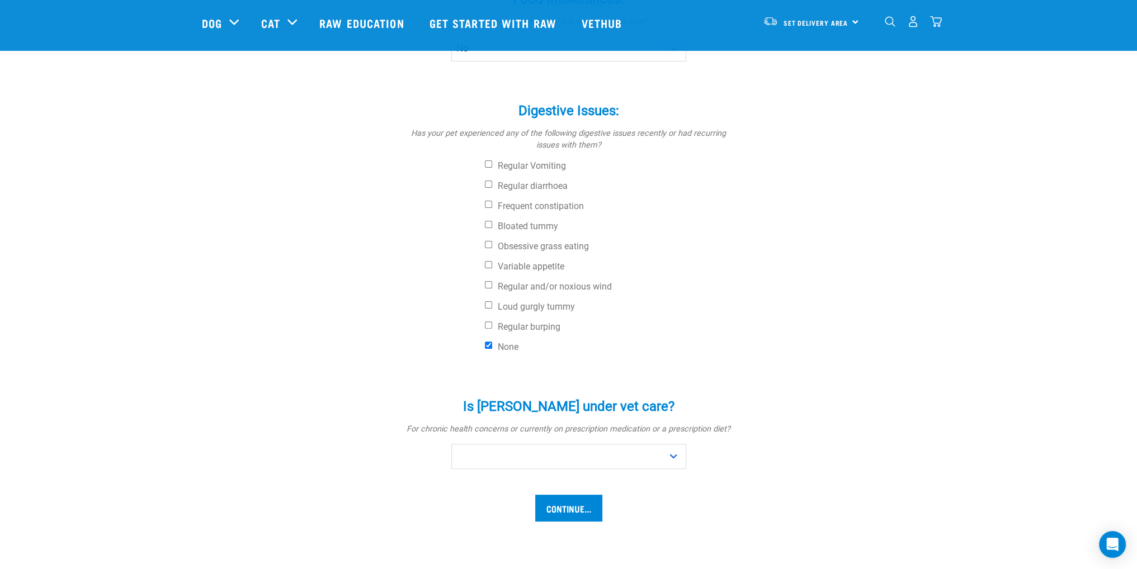
scroll to position [392, 0]
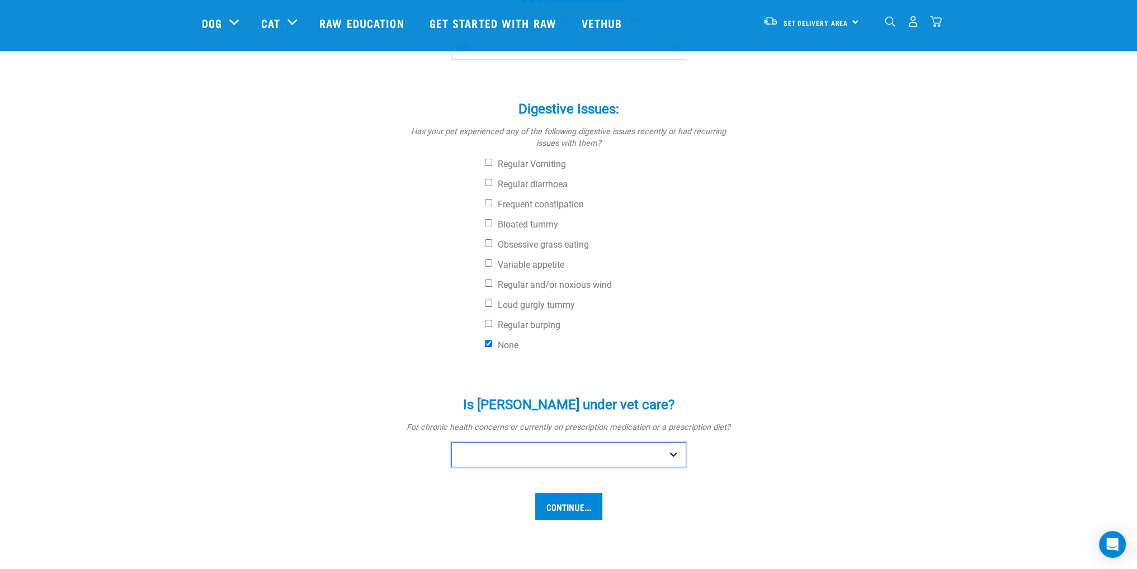
click at [538, 442] on select "No Yes" at bounding box center [568, 454] width 235 height 25
select select "no"
click at [451, 442] on select "No Yes" at bounding box center [568, 454] width 235 height 25
click at [582, 493] on input "Continue..." at bounding box center [568, 506] width 67 height 27
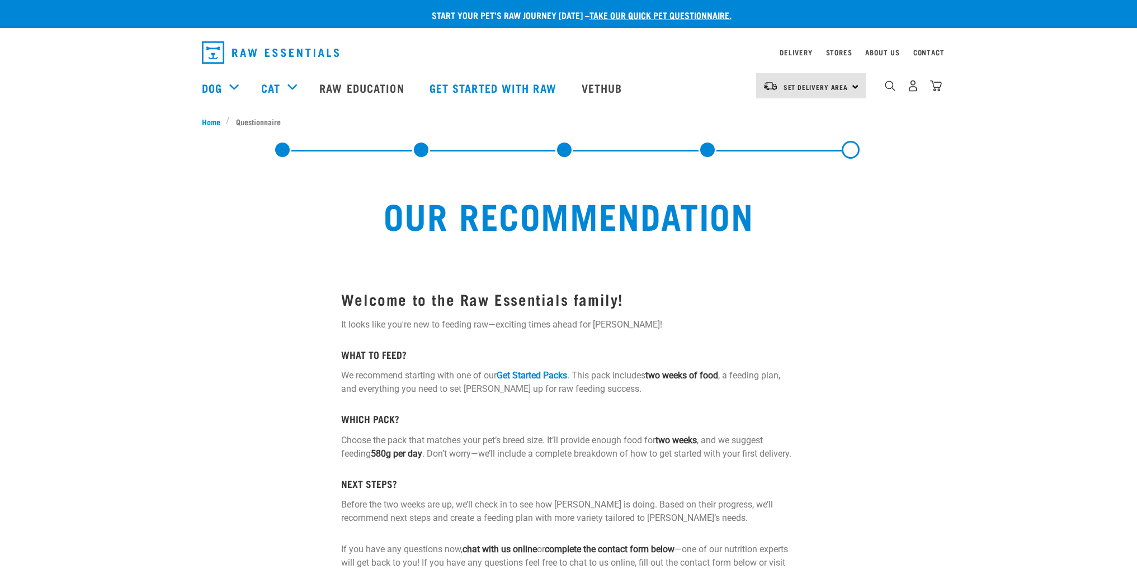
select select "19641"
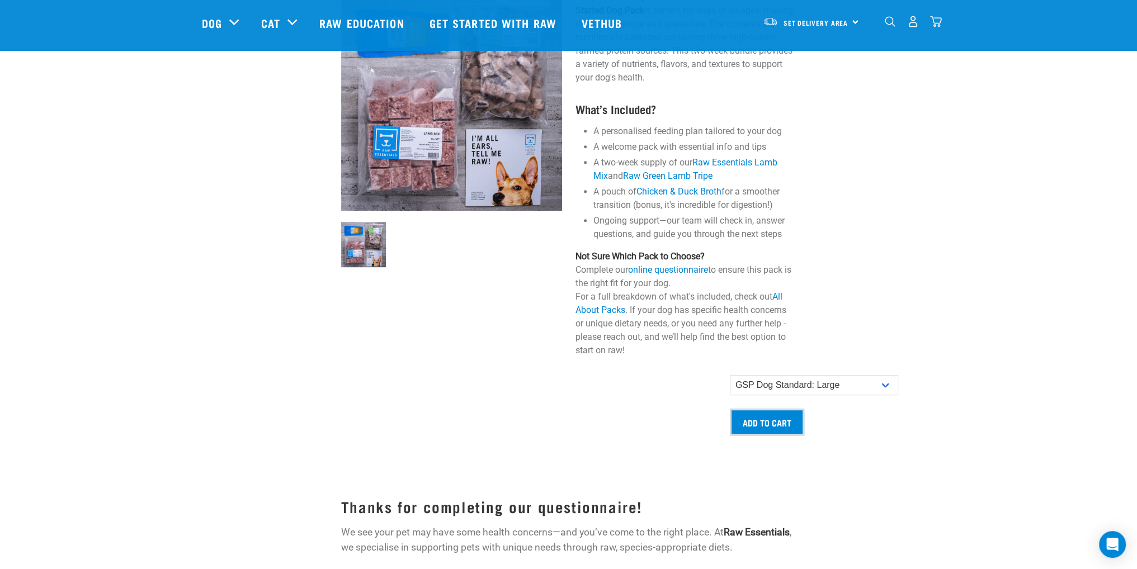
scroll to position [727, 0]
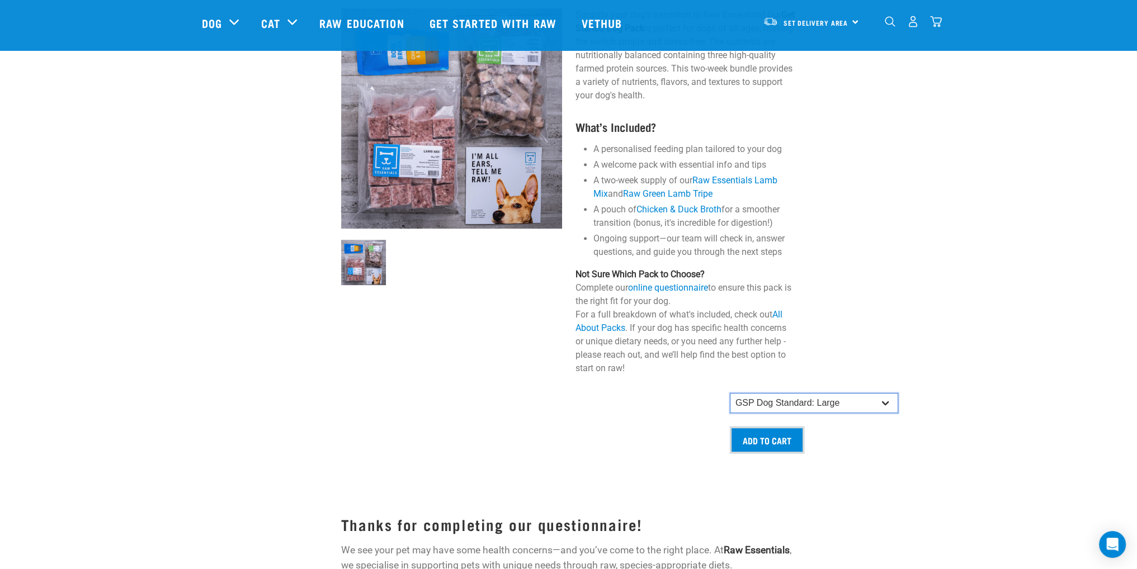
click at [783, 403] on select "GSP Dog Standard: Small GSP Dog Standard: Small-Medium GSP Dog Standard: Medium…" at bounding box center [814, 403] width 168 height 20
drag, startPoint x: 783, startPoint y: 403, endPoint x: 777, endPoint y: 398, distance: 7.5
click at [783, 403] on select "GSP Dog Standard: Small GSP Dog Standard: Small-Medium GSP Dog Standard: Medium…" at bounding box center [814, 403] width 168 height 20
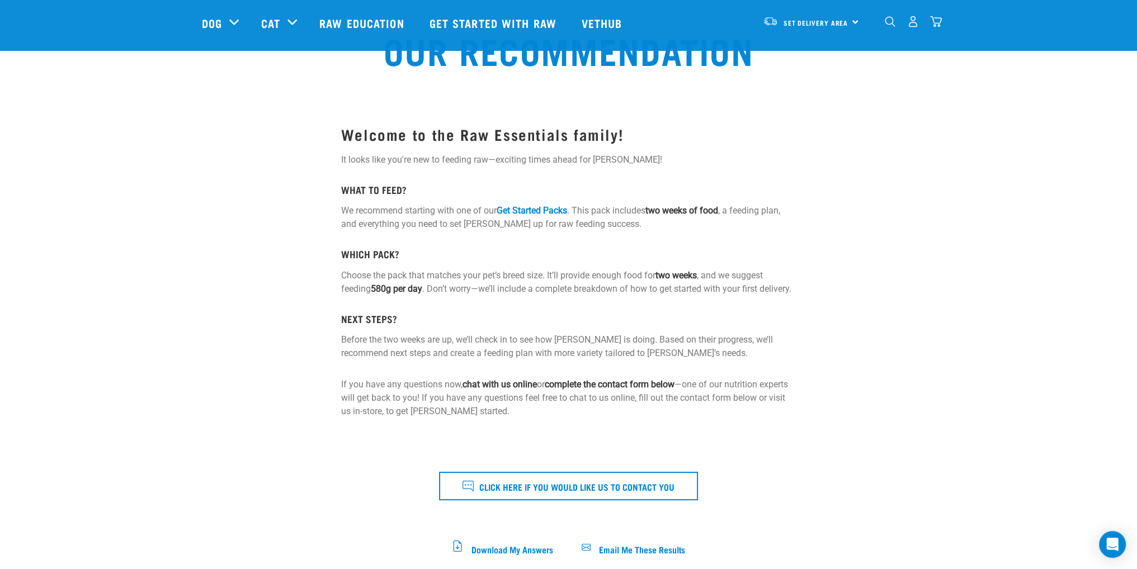
scroll to position [168, 0]
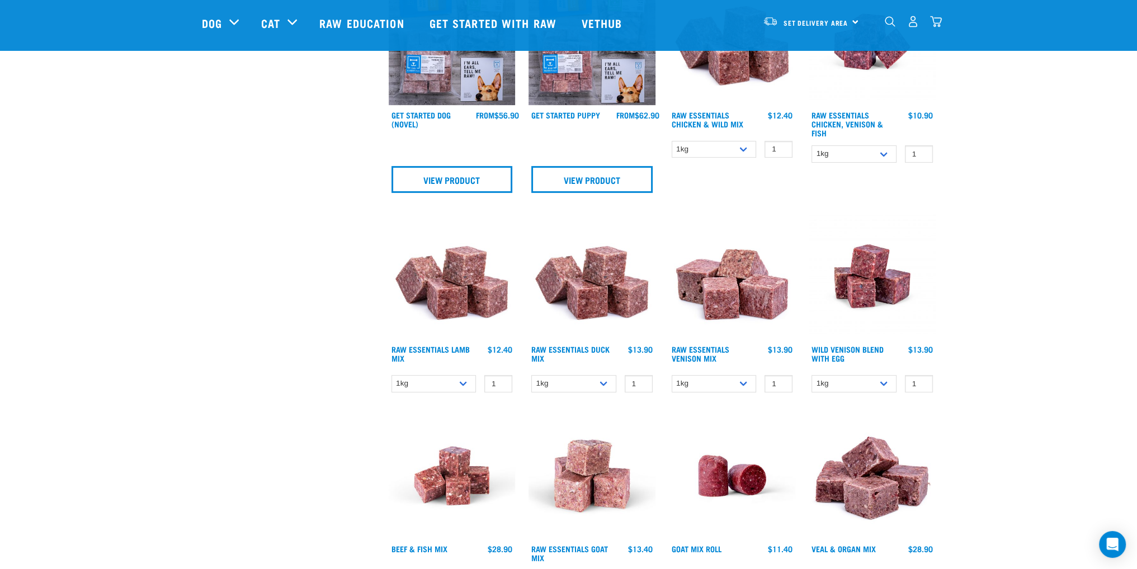
scroll to position [671, 0]
